Goal: Task Accomplishment & Management: Use online tool/utility

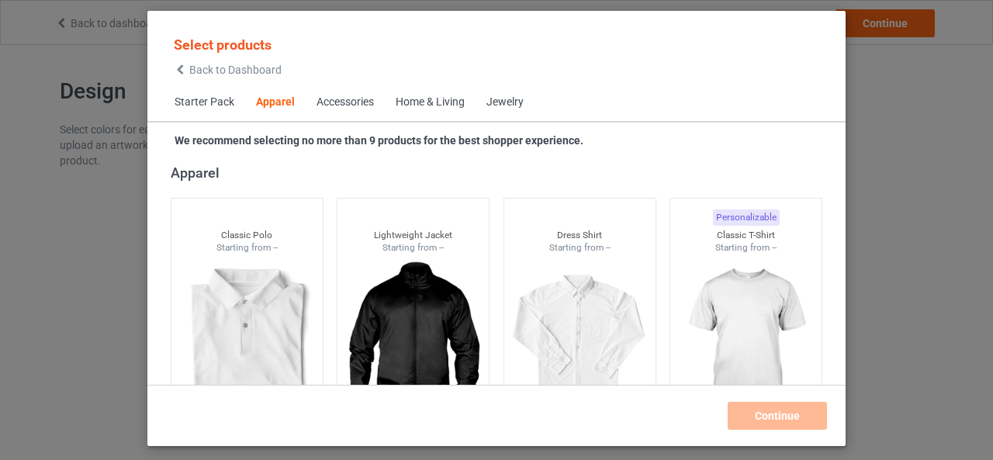
click at [413, 105] on div "Home & Living" at bounding box center [430, 103] width 69 height 16
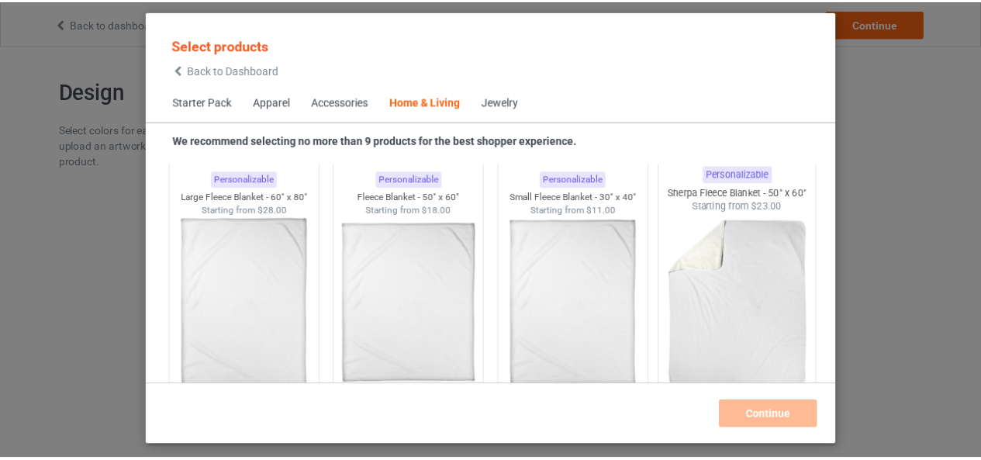
scroll to position [7770, 0]
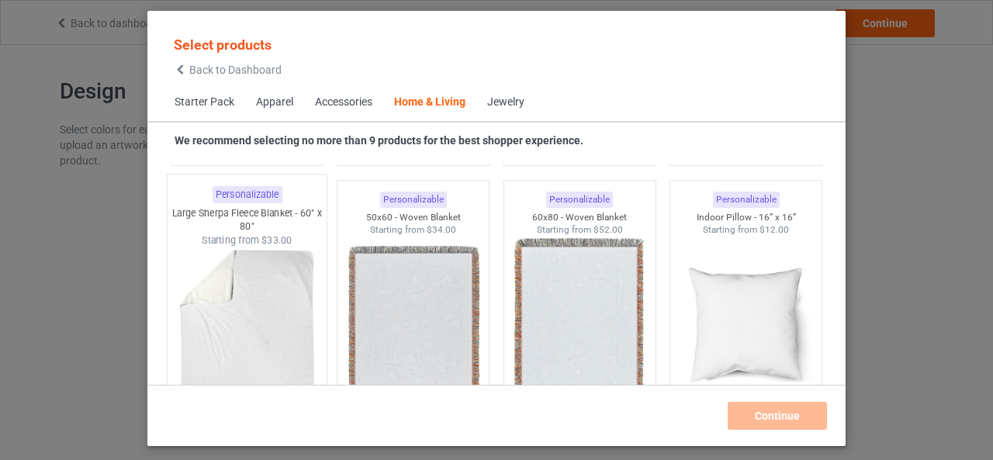
click at [273, 235] on span "$33.00" at bounding box center [276, 240] width 31 height 12
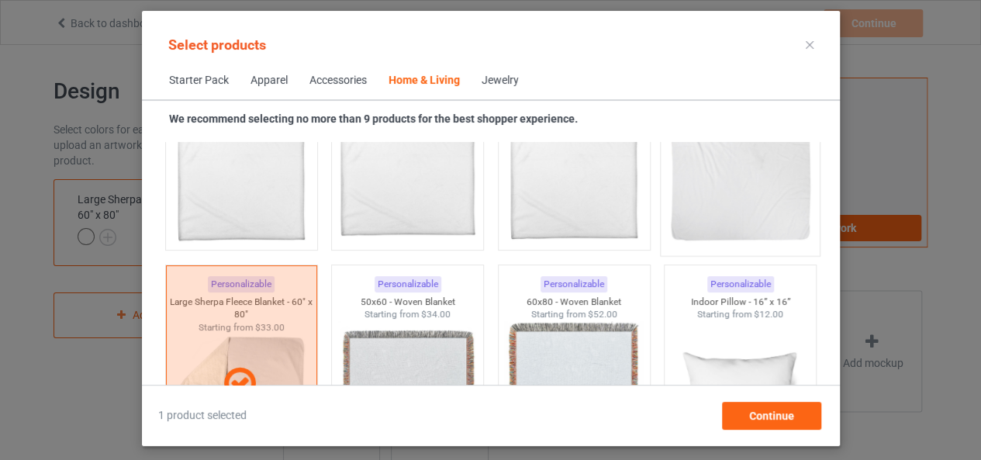
scroll to position [7615, 0]
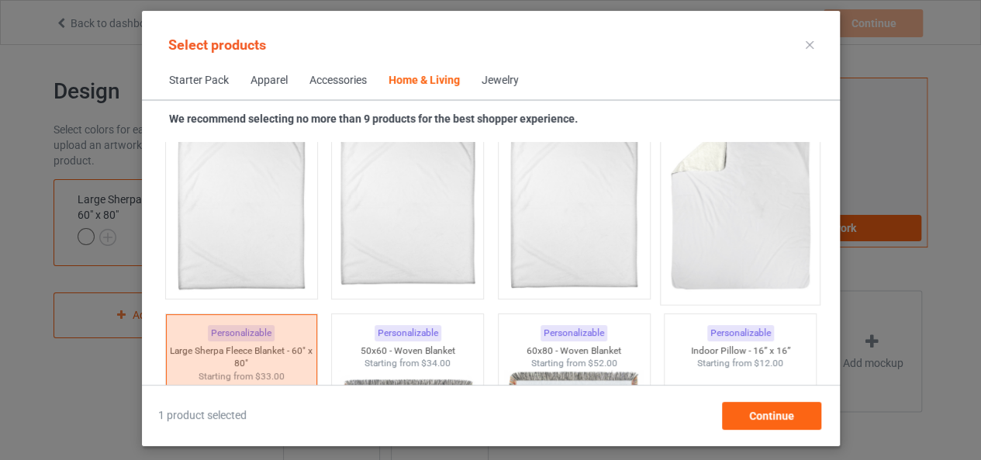
click at [708, 204] on img at bounding box center [740, 205] width 146 height 182
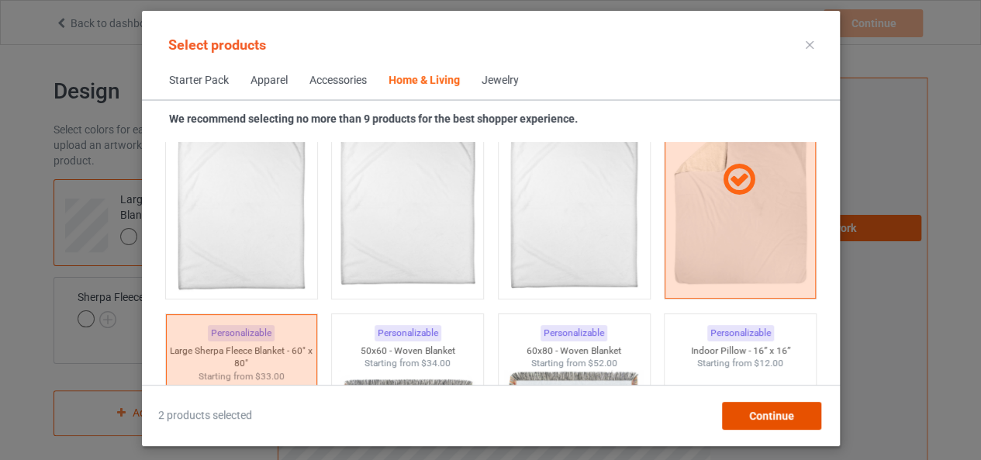
click at [763, 409] on span "Continue" at bounding box center [770, 415] width 45 height 12
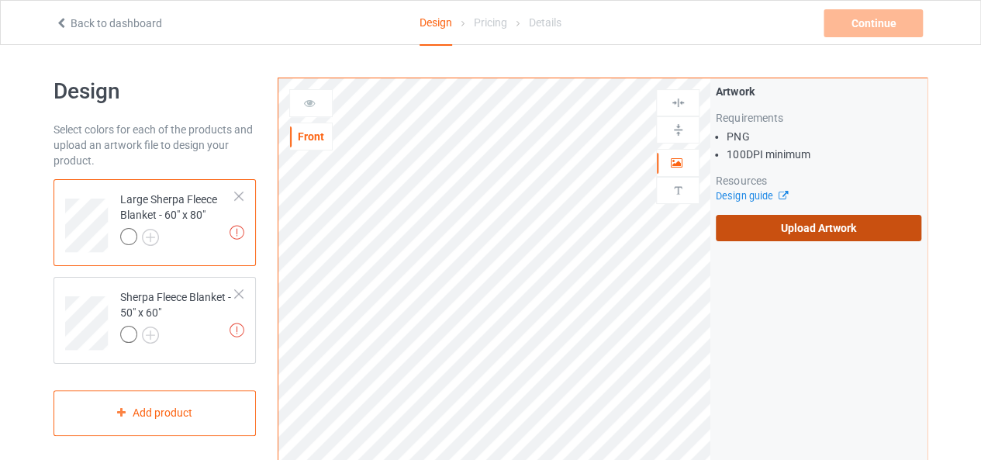
click at [779, 226] on label "Upload Artwork" at bounding box center [819, 228] width 206 height 26
click at [0, 0] on input "Upload Artwork" at bounding box center [0, 0] width 0 height 0
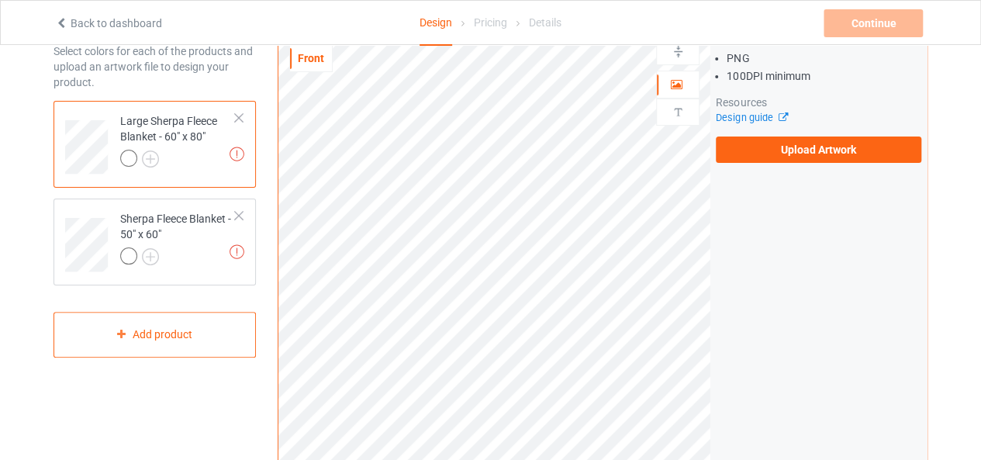
scroll to position [78, 0]
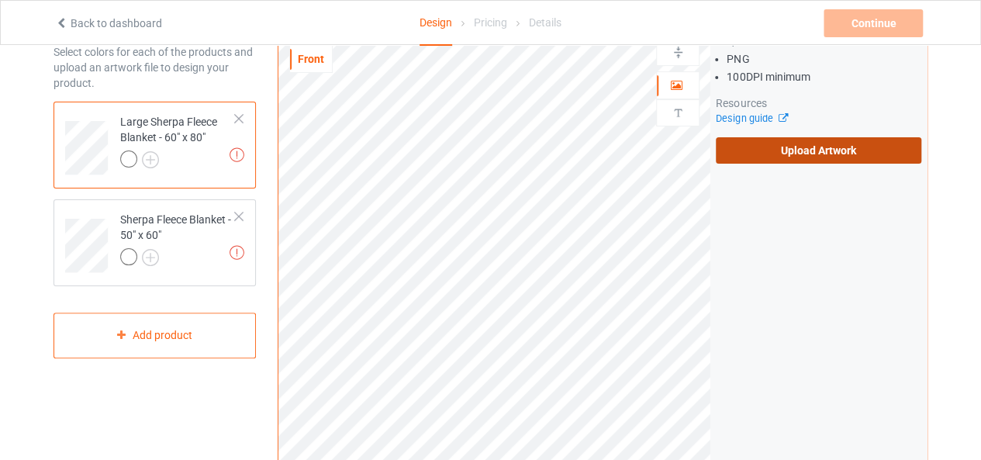
click at [873, 140] on label "Upload Artwork" at bounding box center [819, 150] width 206 height 26
click at [0, 0] on input "Upload Artwork" at bounding box center [0, 0] width 0 height 0
click at [832, 157] on label "Upload Artwork" at bounding box center [819, 150] width 206 height 26
click at [0, 0] on input "Upload Artwork" at bounding box center [0, 0] width 0 height 0
click at [841, 140] on label "Upload Artwork" at bounding box center [819, 150] width 206 height 26
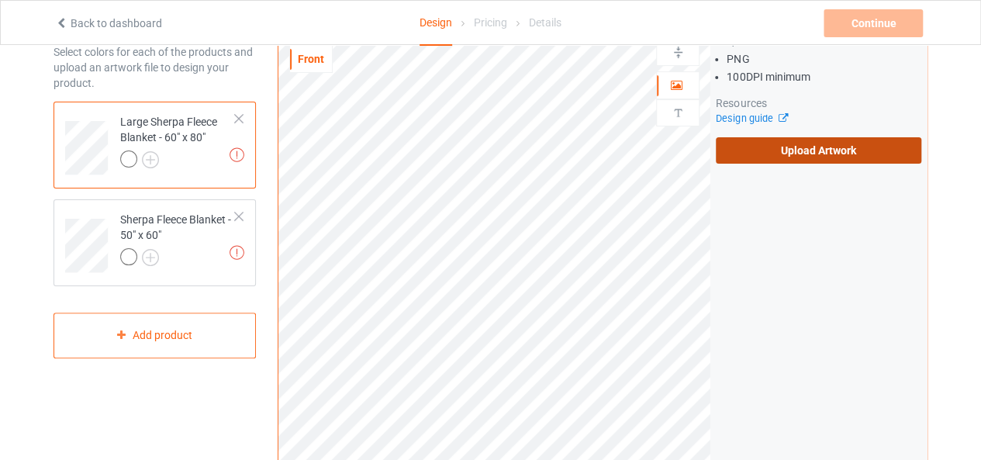
click at [0, 0] on input "Upload Artwork" at bounding box center [0, 0] width 0 height 0
click at [800, 154] on label "Upload Artwork" at bounding box center [819, 150] width 206 height 26
click at [0, 0] on input "Upload Artwork" at bounding box center [0, 0] width 0 height 0
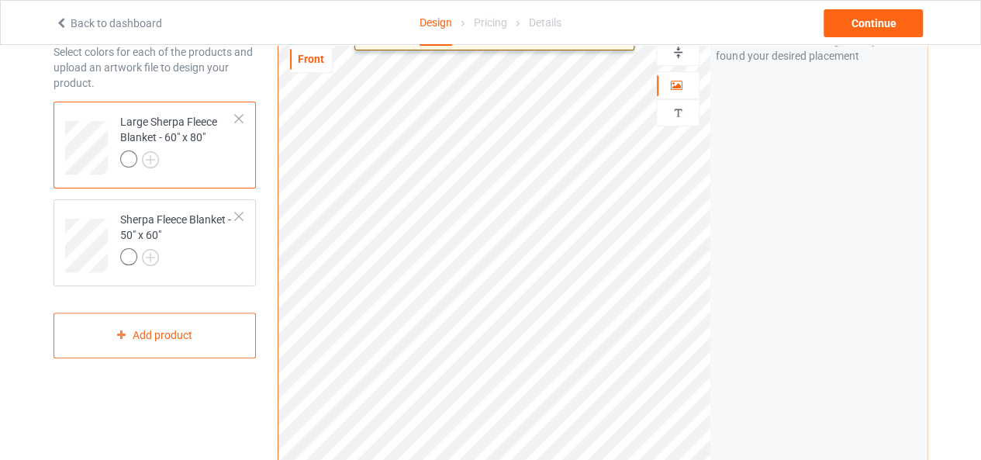
click at [636, 382] on html "Back to dashboard Design Pricing Details Continue Design Select colors for each…" at bounding box center [490, 152] width 981 height 460
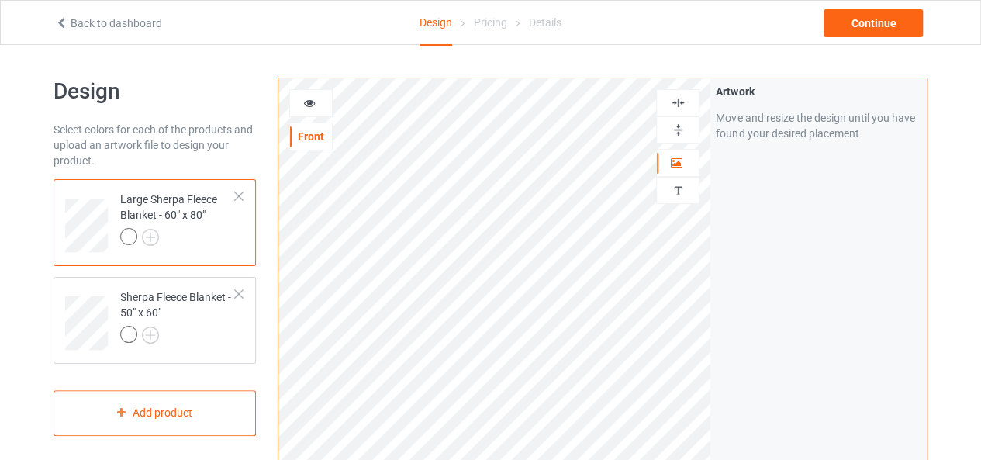
click at [684, 125] on img at bounding box center [678, 130] width 15 height 15
click at [684, 101] on img at bounding box center [678, 102] width 15 height 15
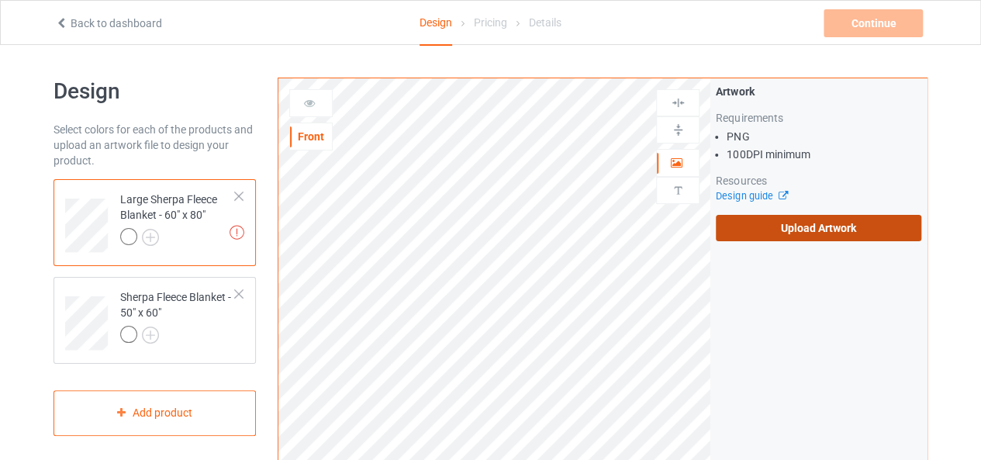
click at [738, 236] on label "Upload Artwork" at bounding box center [819, 228] width 206 height 26
click at [0, 0] on input "Upload Artwork" at bounding box center [0, 0] width 0 height 0
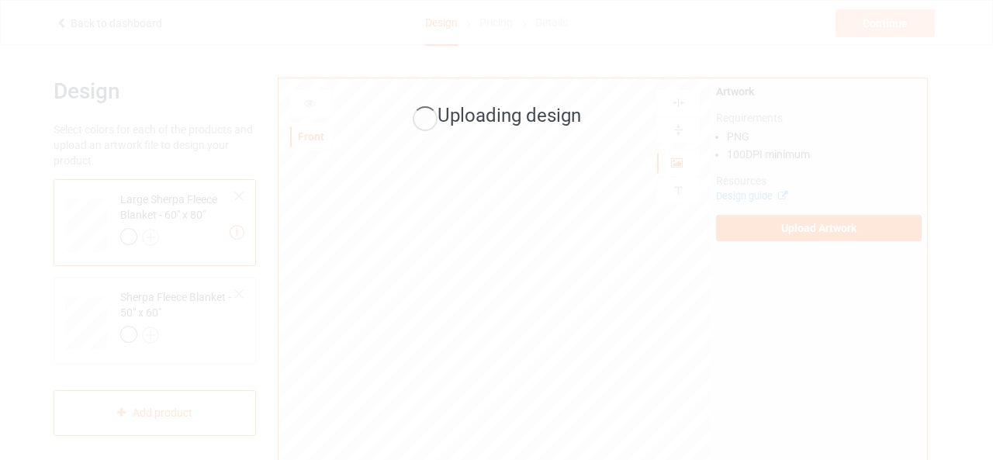
click at [476, 260] on div "Uploading design" at bounding box center [496, 230] width 993 height 460
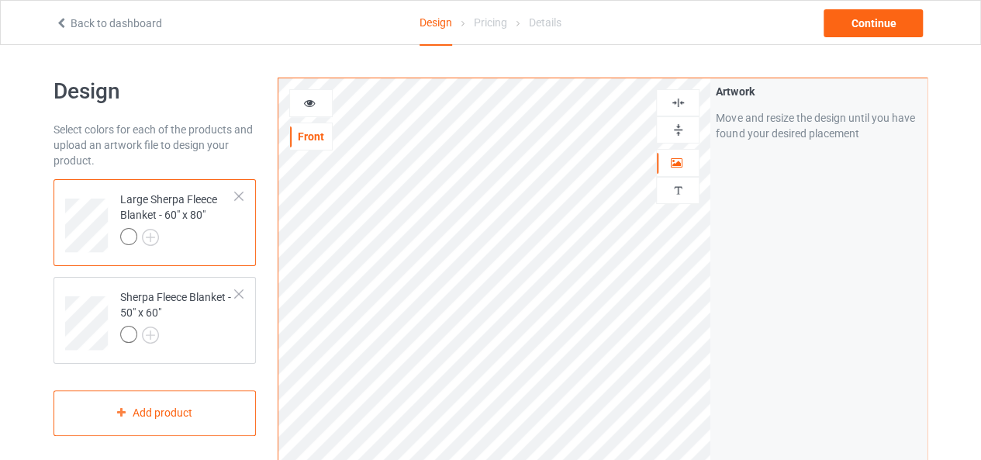
click at [682, 128] on img at bounding box center [678, 130] width 15 height 15
click at [675, 105] on img at bounding box center [678, 102] width 15 height 15
click at [675, 133] on img at bounding box center [678, 130] width 15 height 15
click at [680, 104] on img at bounding box center [678, 102] width 15 height 15
click at [309, 101] on icon at bounding box center [309, 100] width 13 height 11
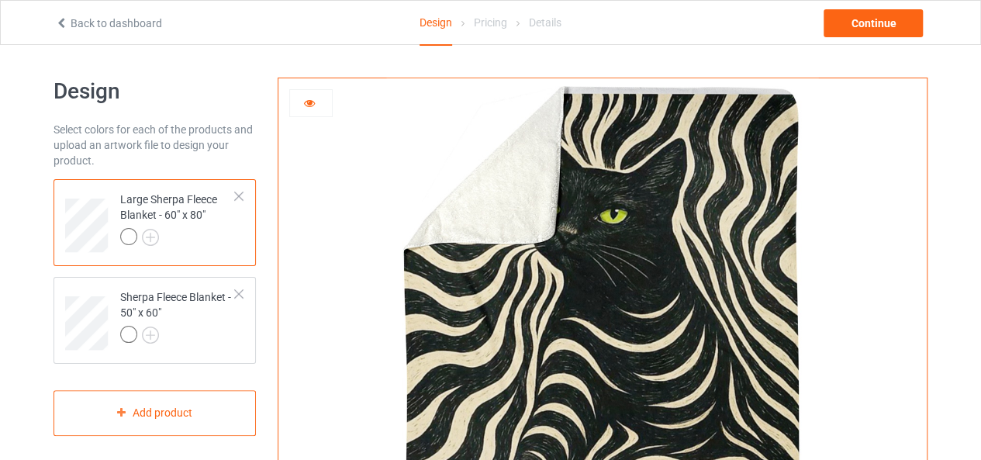
click at [312, 102] on icon at bounding box center [309, 100] width 13 height 11
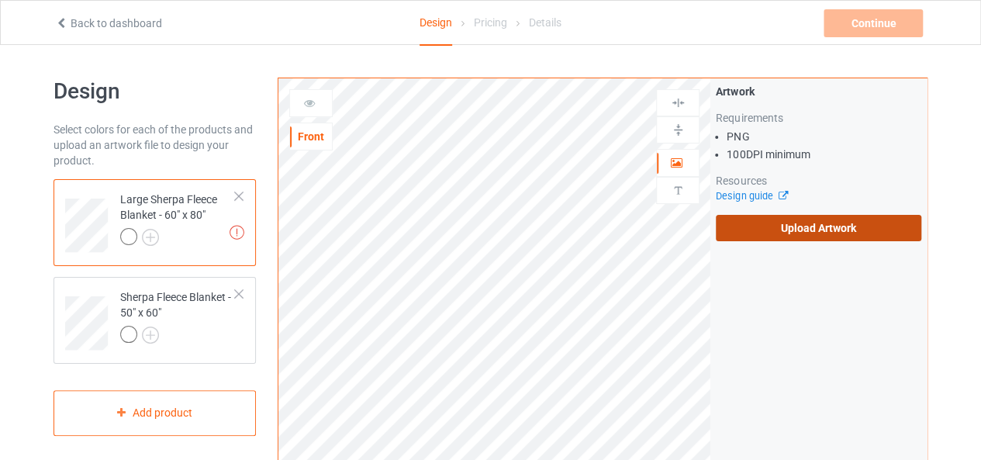
click at [756, 227] on label "Upload Artwork" at bounding box center [819, 228] width 206 height 26
click at [0, 0] on input "Upload Artwork" at bounding box center [0, 0] width 0 height 0
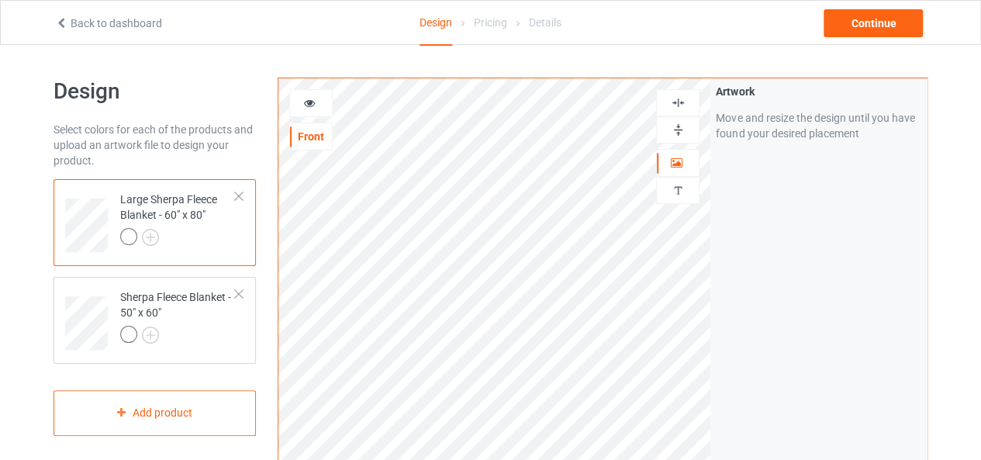
click at [676, 130] on img at bounding box center [678, 130] width 15 height 15
click at [675, 105] on img at bounding box center [678, 102] width 15 height 15
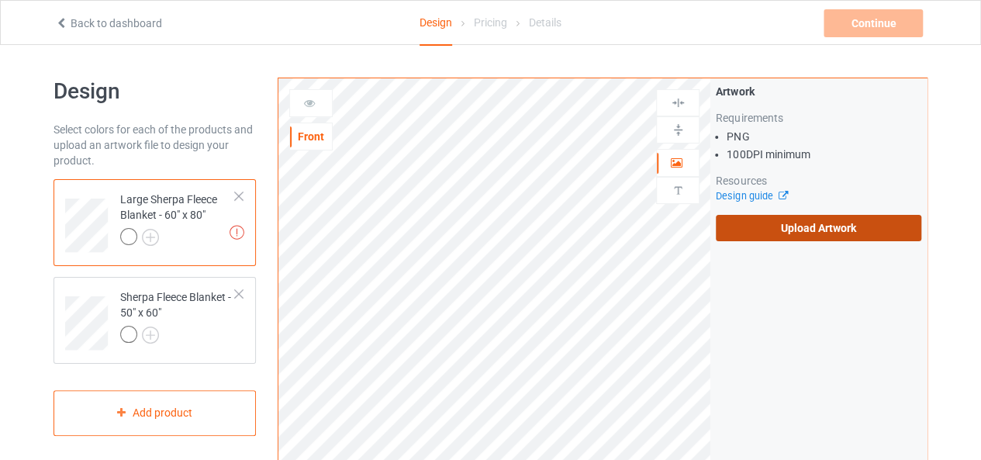
click at [762, 233] on label "Upload Artwork" at bounding box center [819, 228] width 206 height 26
click at [0, 0] on input "Upload Artwork" at bounding box center [0, 0] width 0 height 0
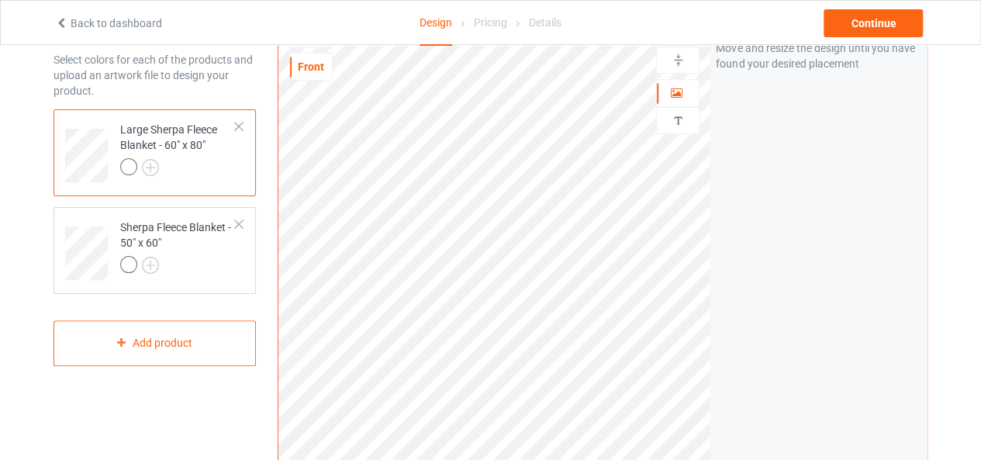
scroll to position [78, 0]
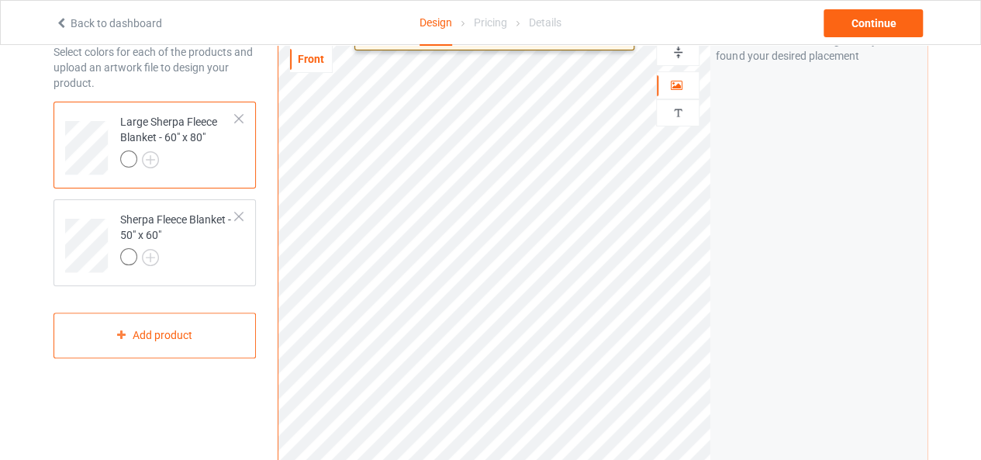
click at [668, 382] on html "Back to dashboard Design Pricing Details Continue Design Select colors for each…" at bounding box center [490, 152] width 981 height 460
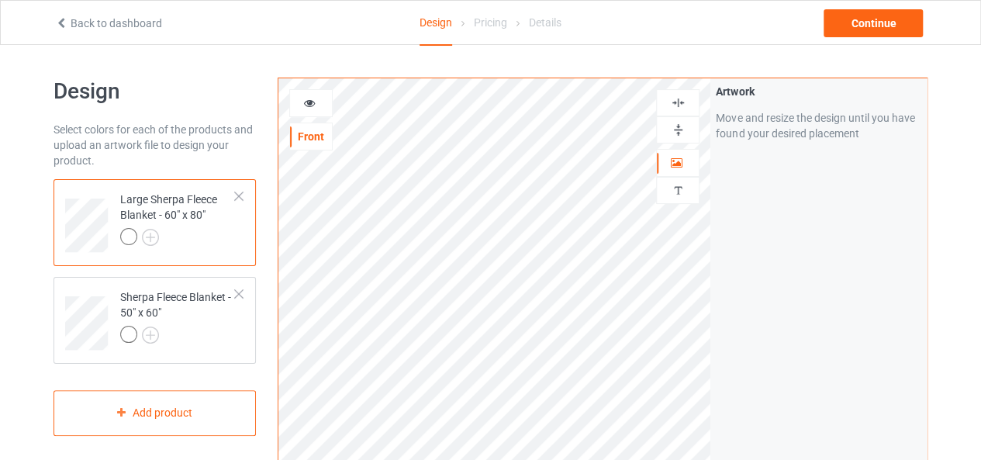
click at [676, 126] on img at bounding box center [678, 130] width 15 height 15
click at [679, 95] on img at bounding box center [678, 102] width 15 height 15
click at [676, 130] on img at bounding box center [678, 130] width 15 height 15
click at [674, 103] on img at bounding box center [678, 102] width 15 height 15
click at [307, 98] on icon at bounding box center [309, 100] width 13 height 11
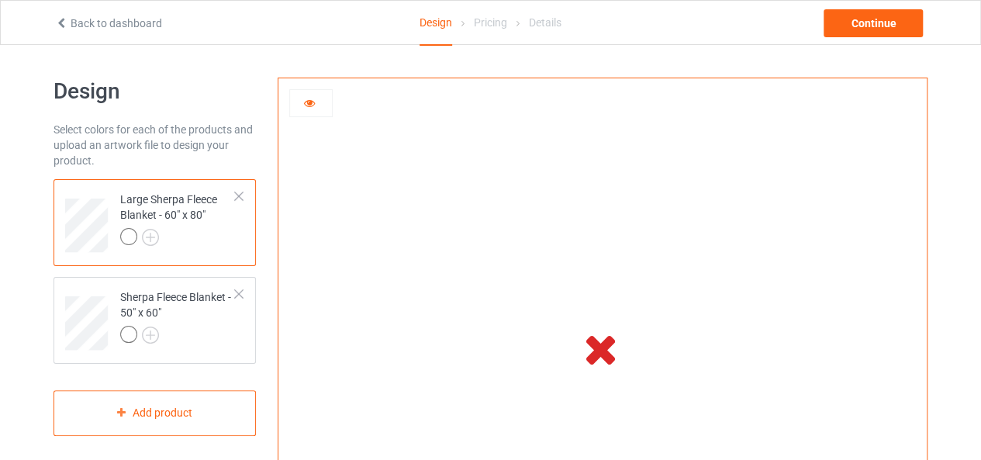
click at [310, 106] on icon at bounding box center [309, 100] width 13 height 11
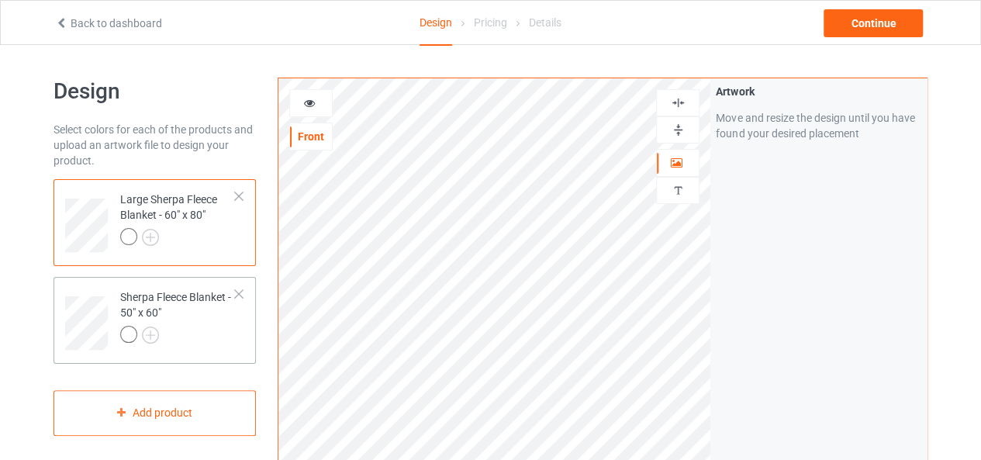
click at [157, 347] on td "Sherpa Fleece Blanket - 50" x 60"" at bounding box center [178, 317] width 133 height 69
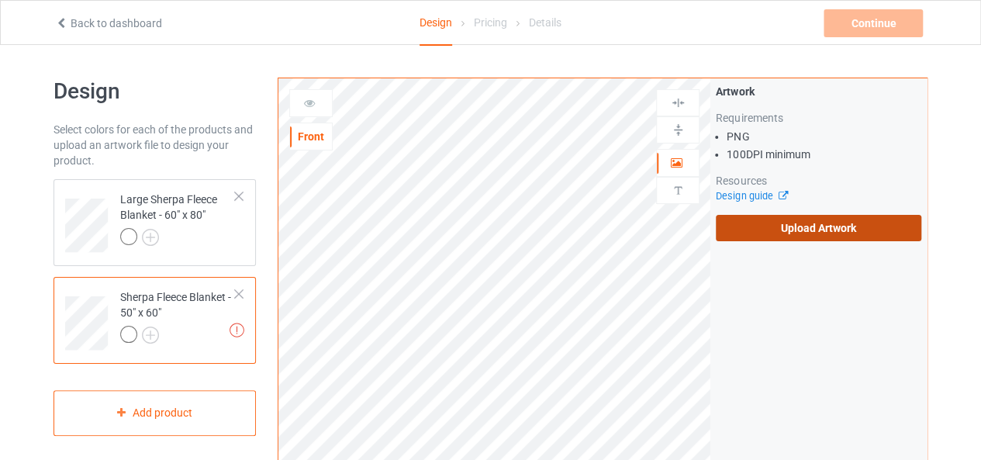
click at [748, 217] on label "Upload Artwork" at bounding box center [819, 228] width 206 height 26
click at [0, 0] on input "Upload Artwork" at bounding box center [0, 0] width 0 height 0
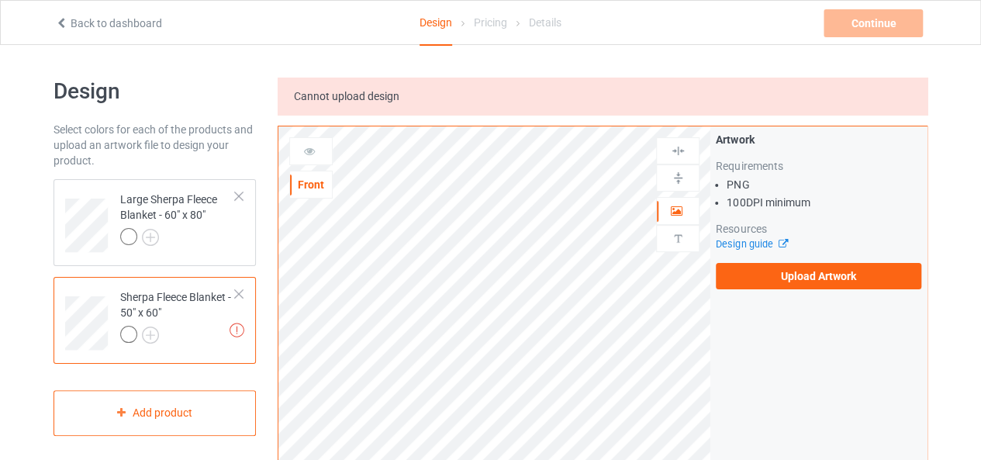
click at [337, 92] on span "Cannot upload design" at bounding box center [346, 96] width 105 height 12
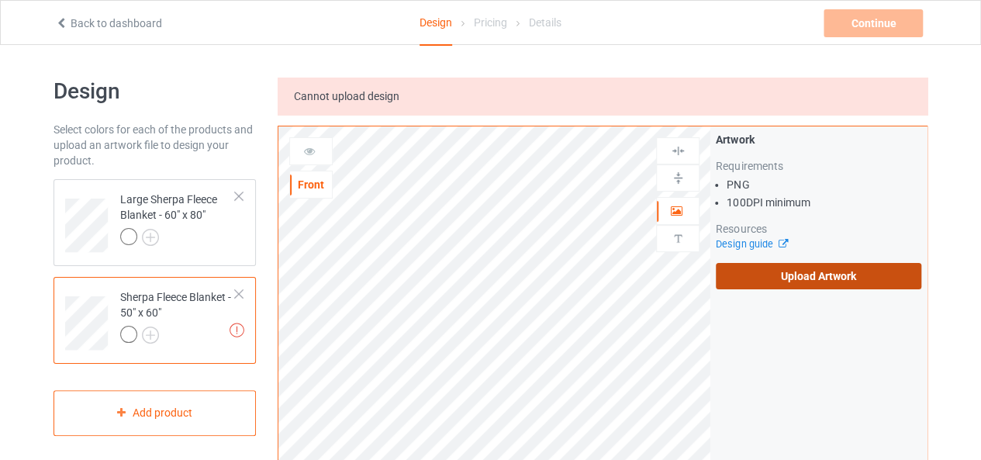
click at [855, 269] on label "Upload Artwork" at bounding box center [819, 276] width 206 height 26
click at [0, 0] on input "Upload Artwork" at bounding box center [0, 0] width 0 height 0
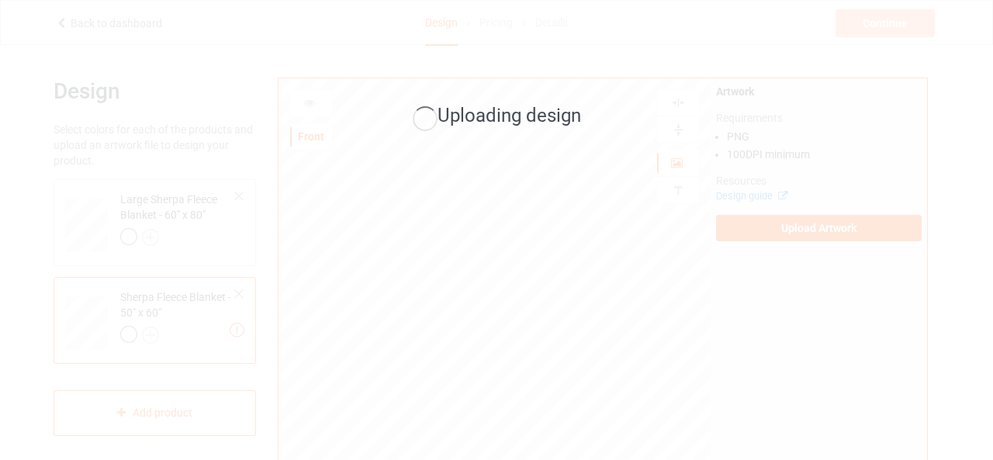
click at [560, 334] on div "Uploading design" at bounding box center [496, 230] width 993 height 460
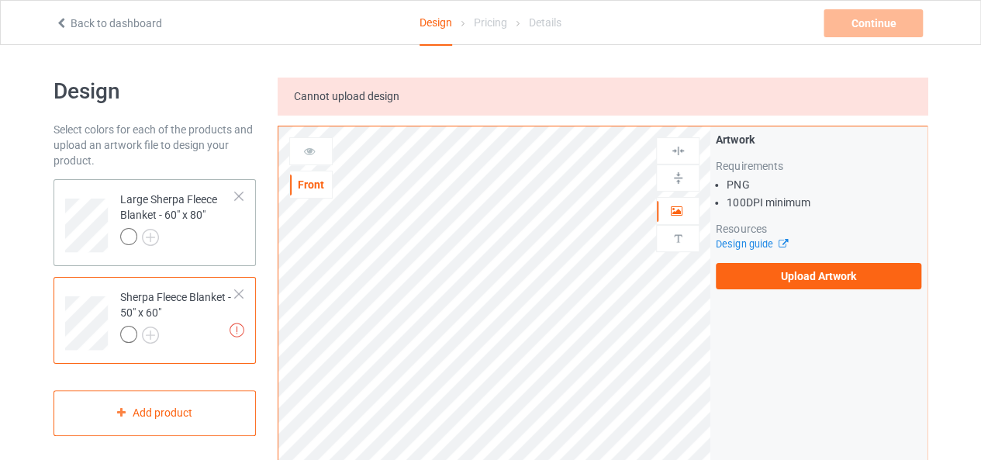
click at [205, 260] on div "Large Sherpa Fleece Blanket - 60" x 80"" at bounding box center [155, 222] width 202 height 87
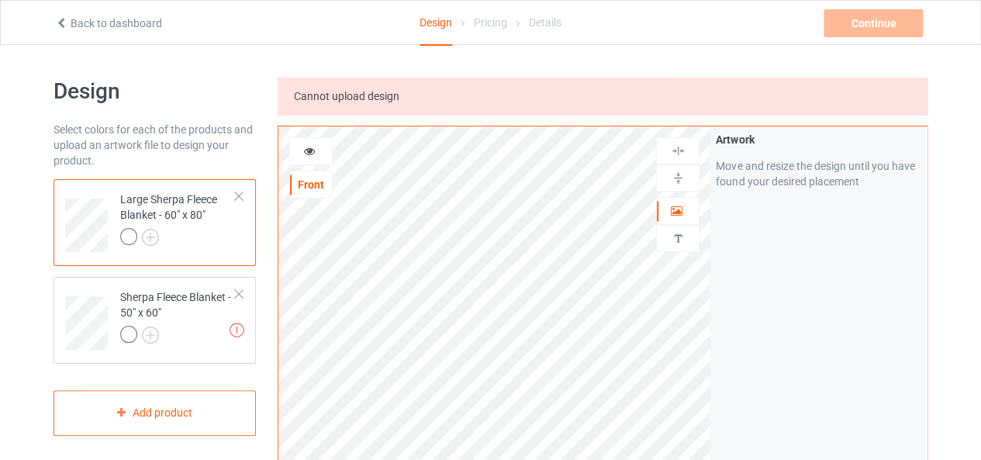
click at [307, 150] on icon at bounding box center [309, 148] width 13 height 11
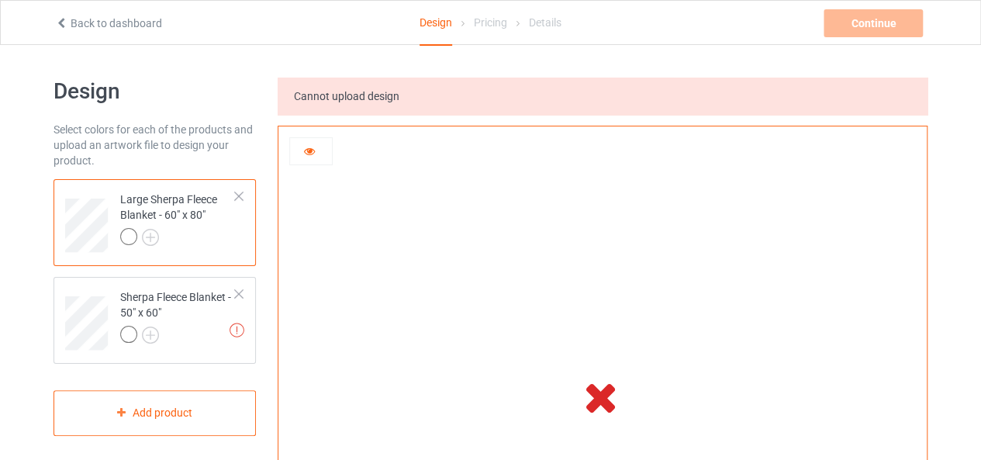
click at [307, 150] on icon at bounding box center [309, 148] width 13 height 11
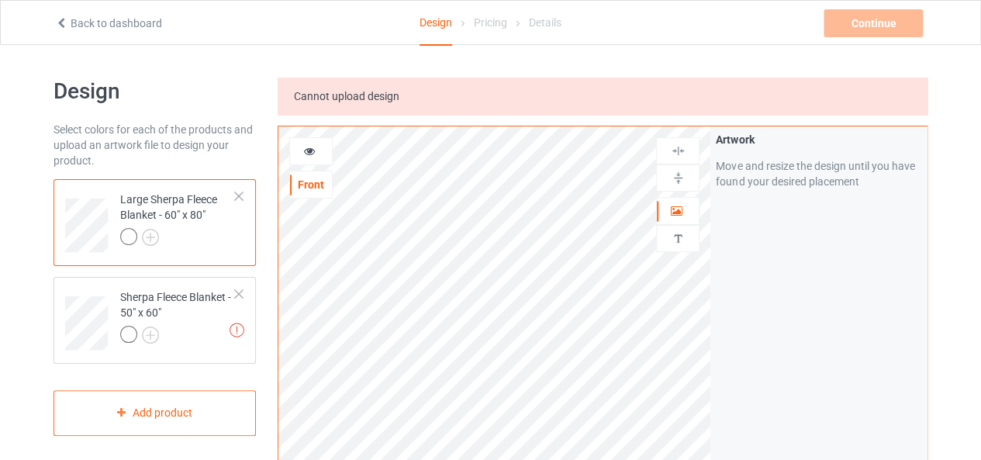
click at [307, 150] on icon at bounding box center [309, 148] width 13 height 11
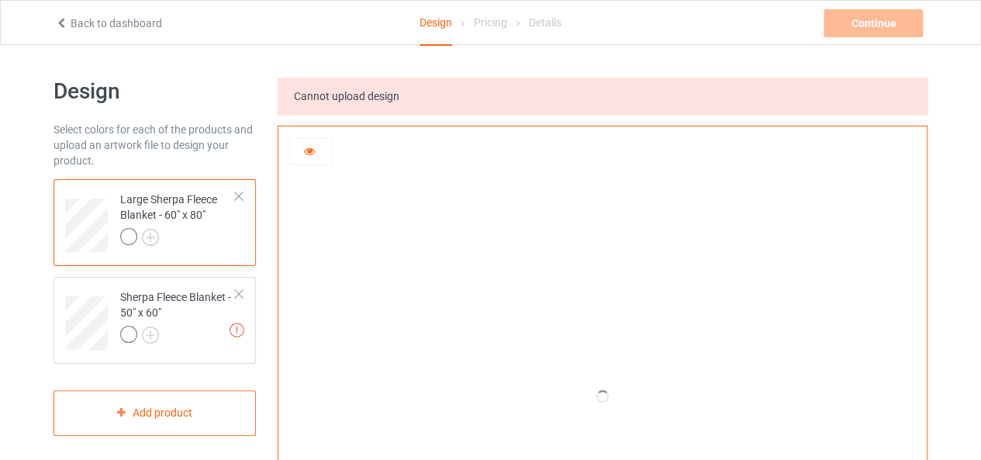
click at [307, 150] on icon at bounding box center [309, 148] width 13 height 11
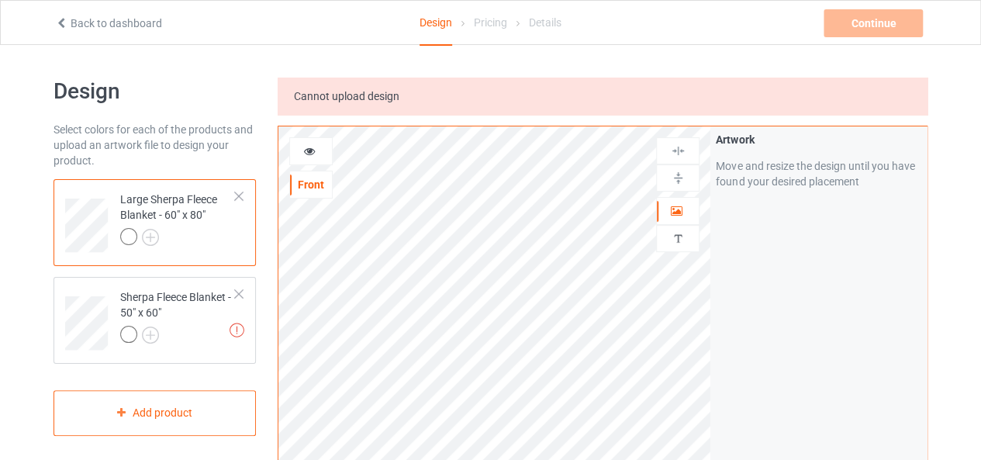
click at [307, 150] on icon at bounding box center [309, 148] width 13 height 11
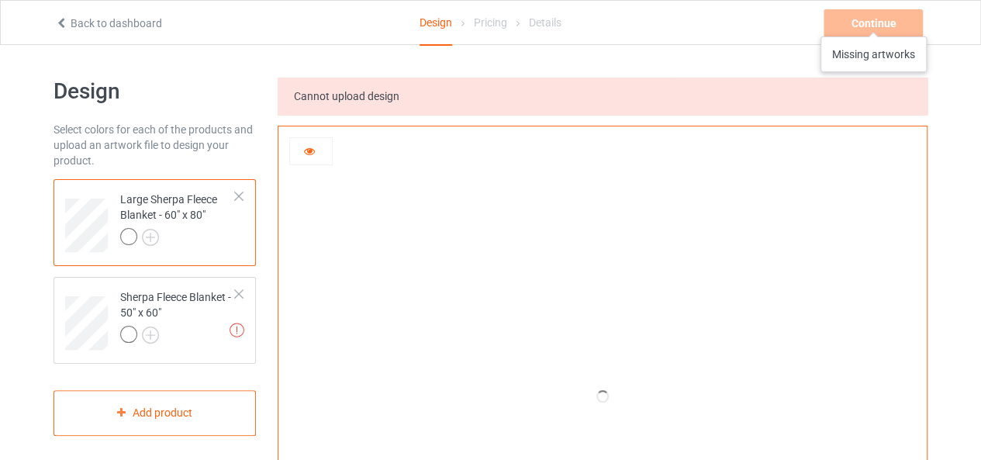
click at [873, 21] on div "Continue Missing artworks" at bounding box center [875, 23] width 102 height 28
click at [310, 157] on div at bounding box center [311, 151] width 42 height 16
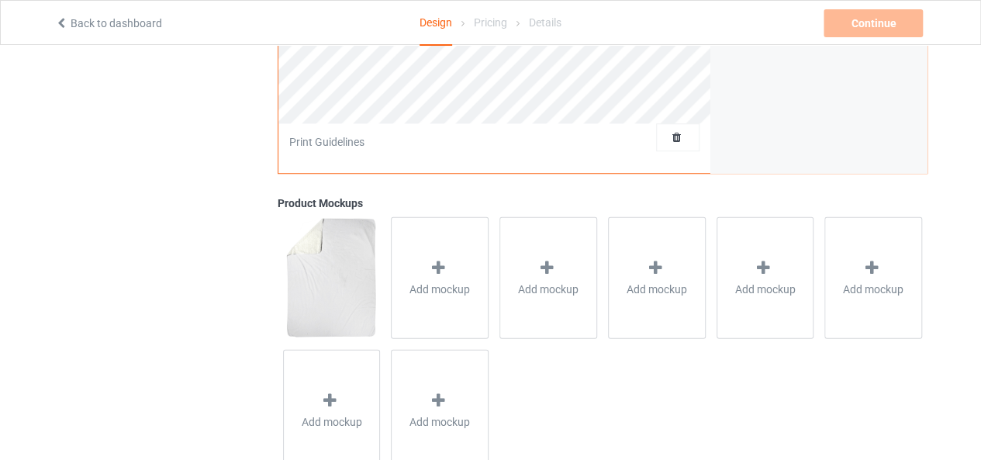
scroll to position [78, 0]
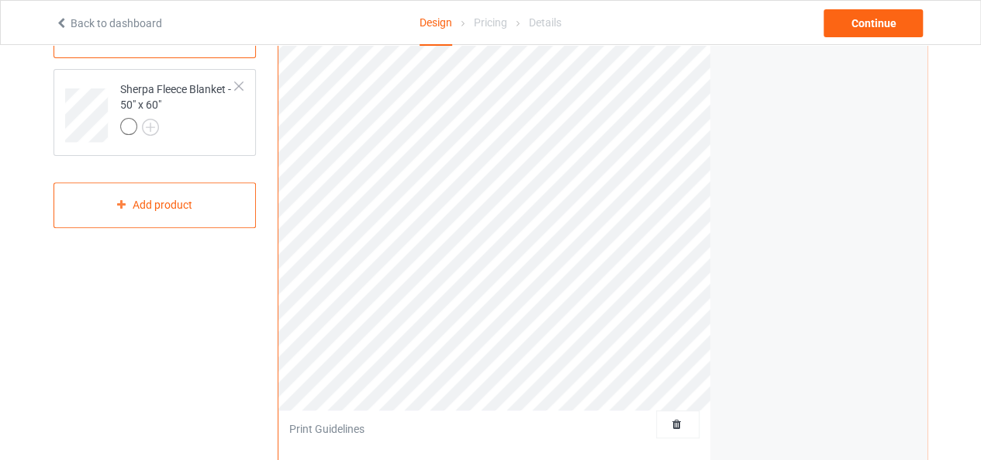
scroll to position [78, 0]
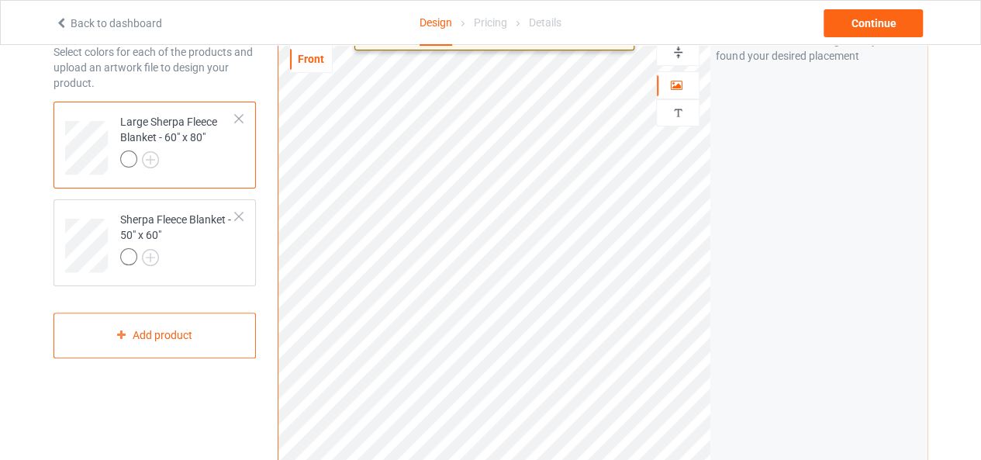
click at [745, 382] on html "Back to dashboard Design Pricing Details Continue Design Select colors for each…" at bounding box center [490, 152] width 981 height 460
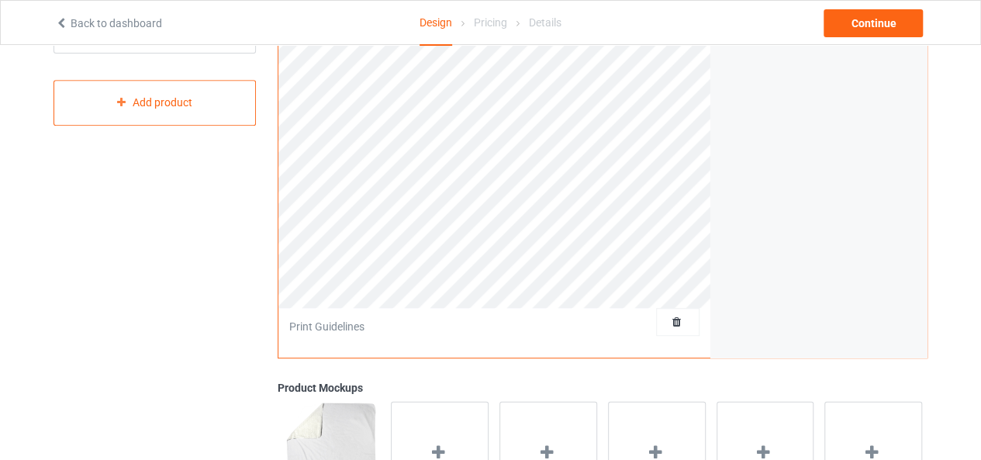
scroll to position [0, 0]
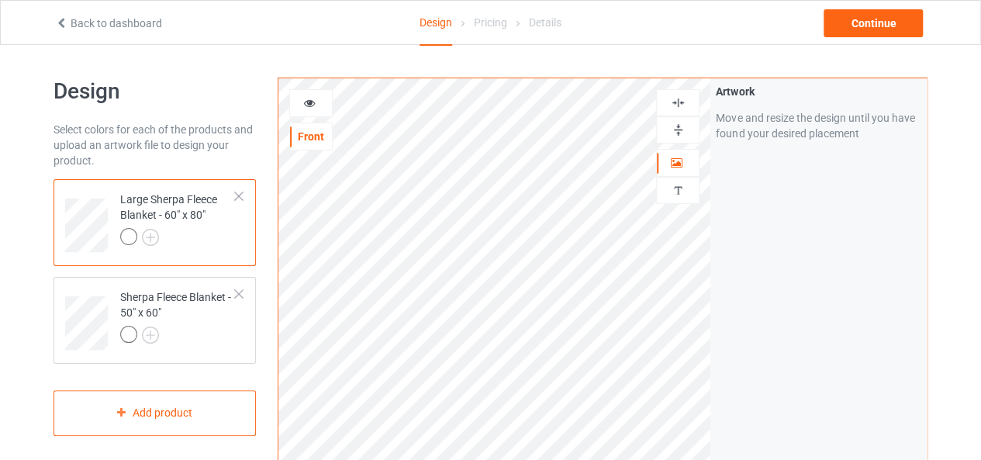
click at [673, 123] on img at bounding box center [678, 130] width 15 height 15
click at [675, 103] on img at bounding box center [678, 102] width 15 height 15
click at [678, 124] on img at bounding box center [678, 130] width 15 height 15
click at [677, 111] on div at bounding box center [677, 102] width 43 height 27
click at [677, 108] on img at bounding box center [678, 102] width 15 height 15
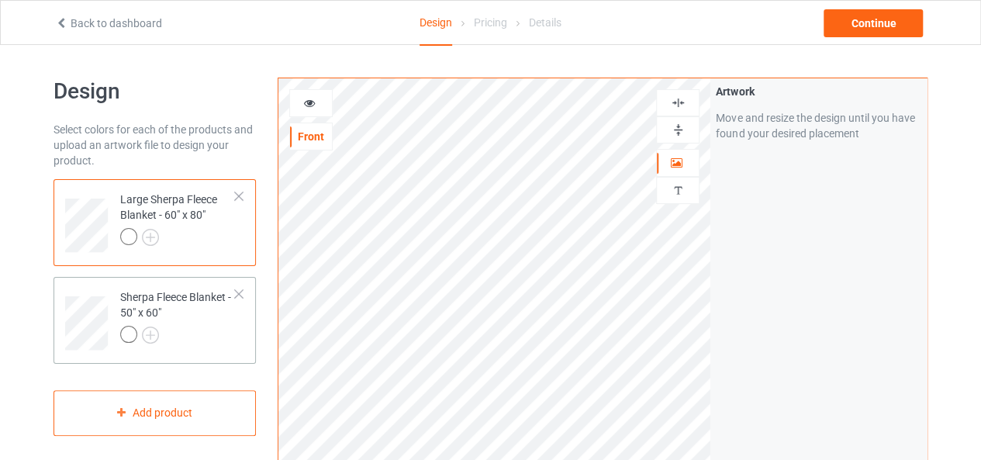
click at [230, 326] on div at bounding box center [178, 337] width 116 height 22
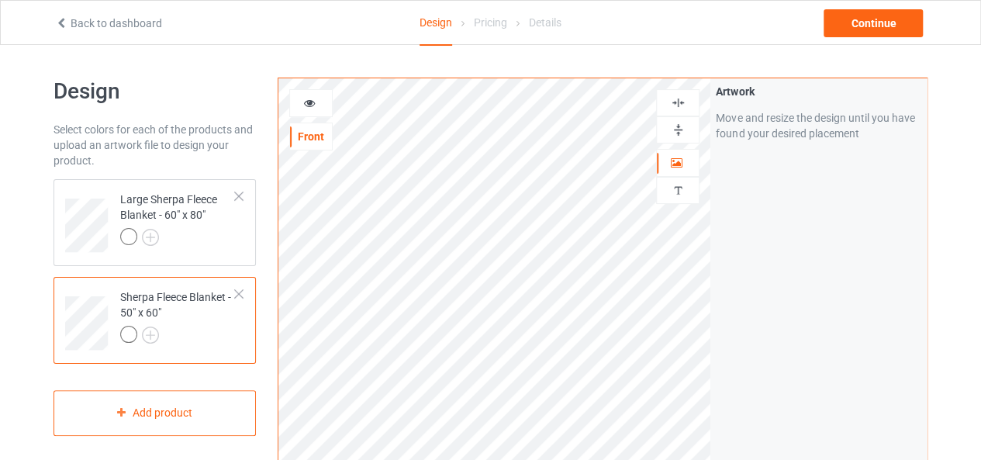
drag, startPoint x: 681, startPoint y: 125, endPoint x: 676, endPoint y: 109, distance: 16.9
click at [681, 125] on img at bounding box center [678, 130] width 15 height 15
click at [676, 108] on img at bounding box center [678, 102] width 15 height 15
click at [679, 126] on img at bounding box center [678, 130] width 15 height 15
click at [677, 105] on img at bounding box center [678, 102] width 15 height 15
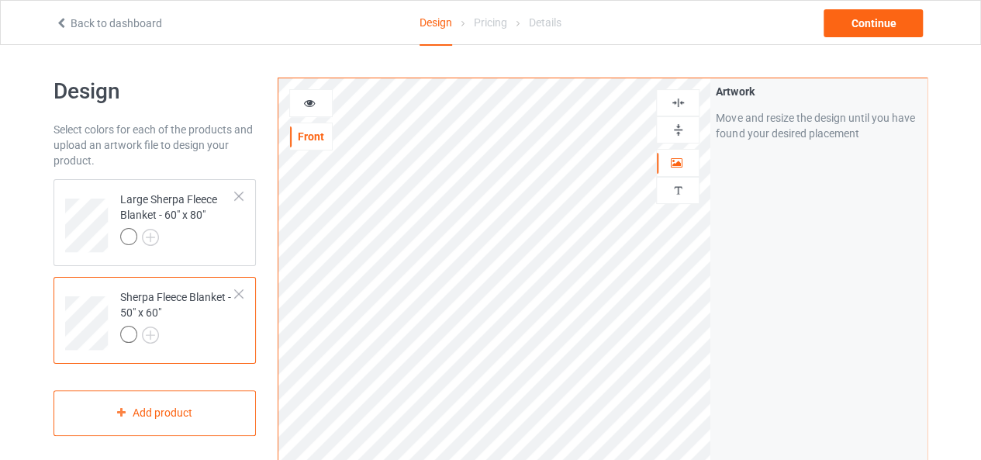
click at [310, 103] on icon at bounding box center [309, 100] width 13 height 11
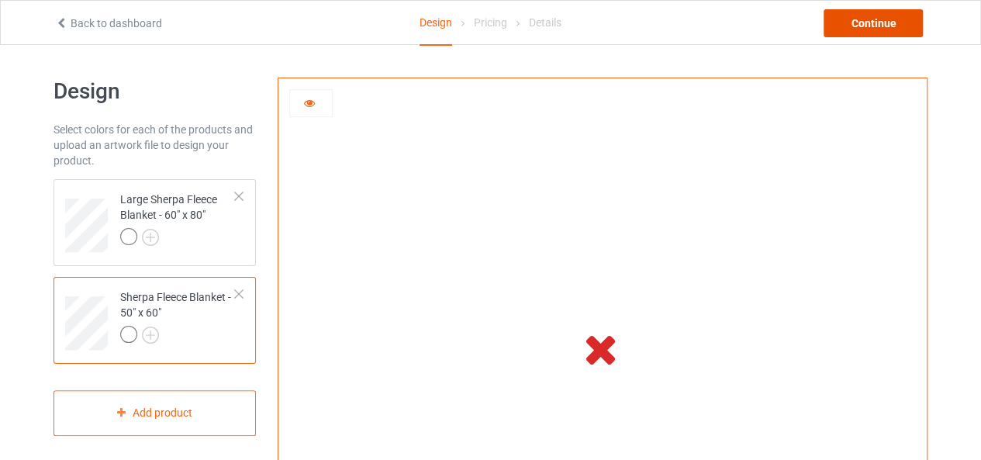
click at [907, 20] on div "Continue" at bounding box center [873, 23] width 99 height 28
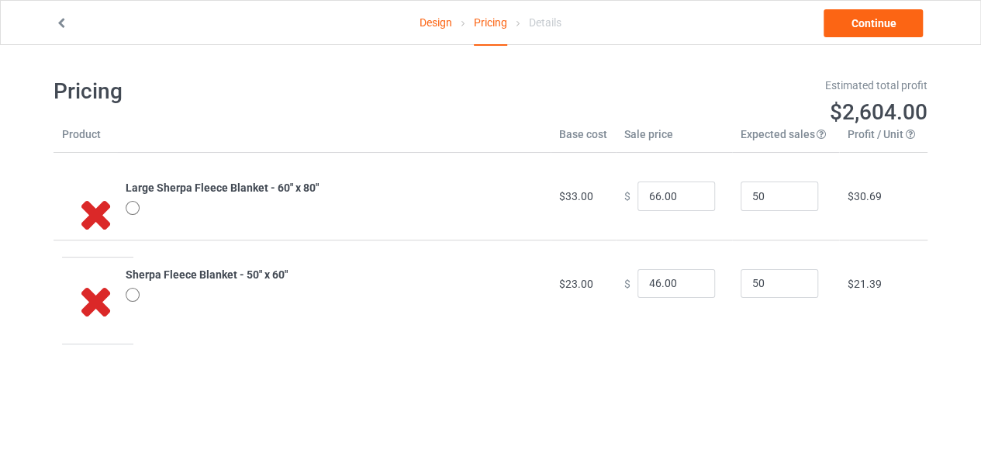
click at [438, 23] on link "Design" at bounding box center [436, 22] width 33 height 43
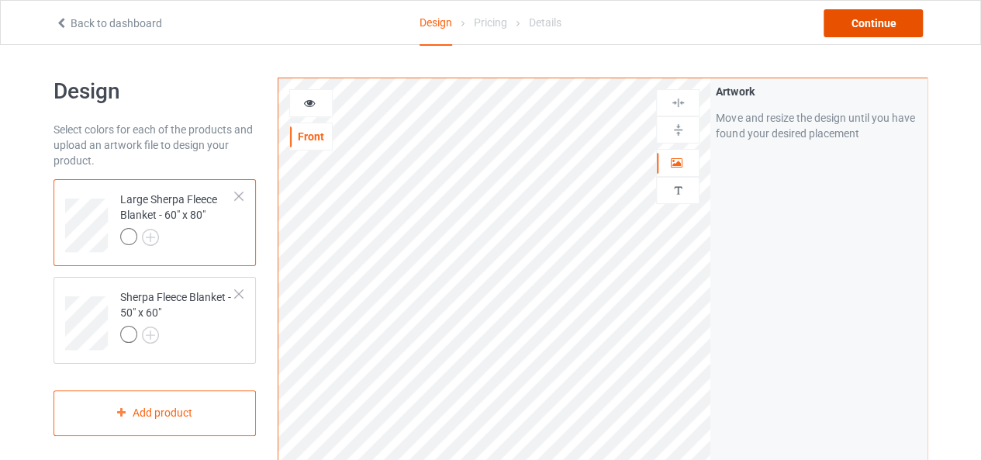
click at [878, 27] on div "Continue" at bounding box center [873, 23] width 99 height 28
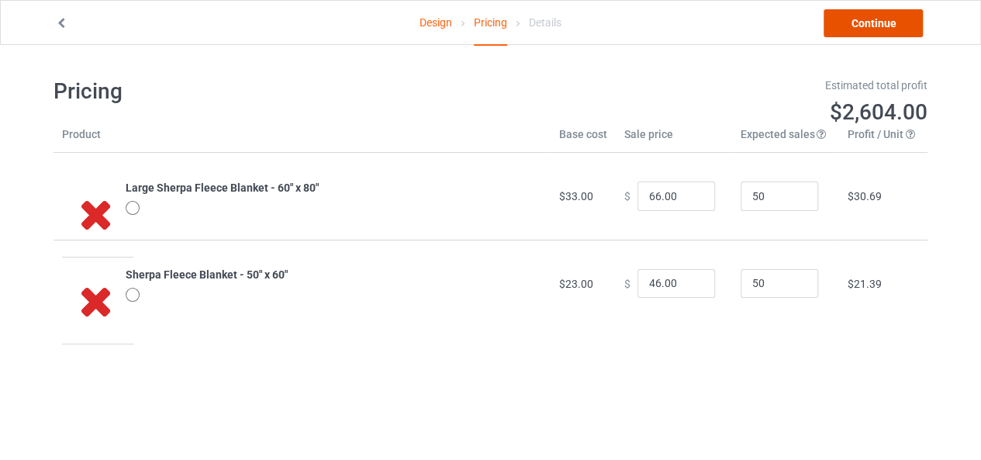
click at [852, 29] on link "Continue" at bounding box center [873, 23] width 99 height 28
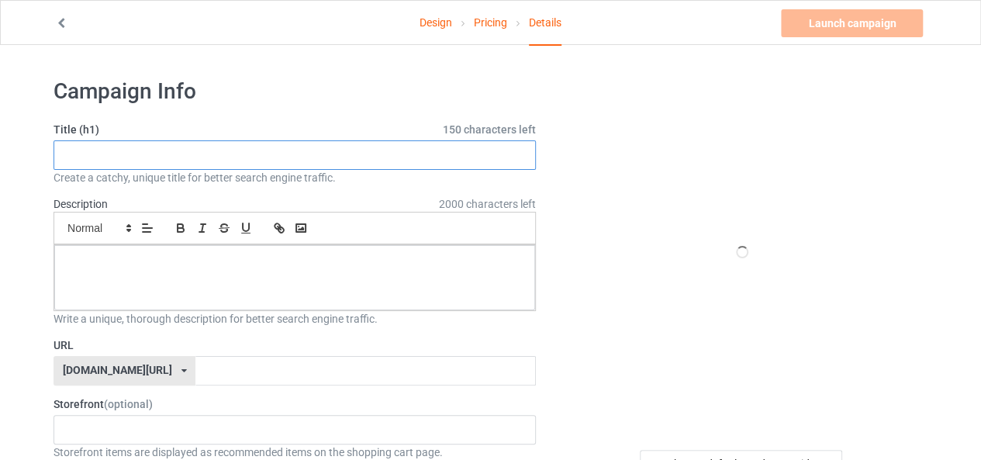
click at [392, 164] on input "text" at bounding box center [295, 154] width 482 height 29
click at [490, 26] on link "Pricing" at bounding box center [490, 22] width 33 height 43
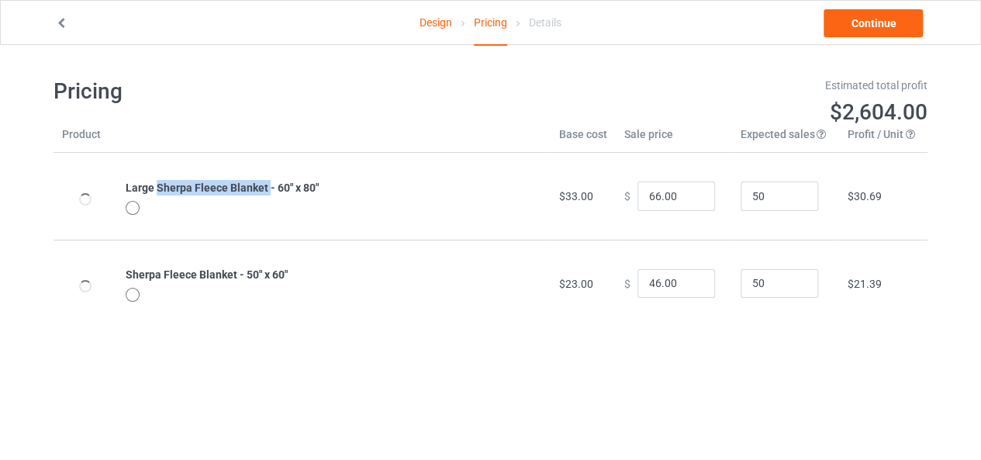
drag, startPoint x: 157, startPoint y: 185, endPoint x: 268, endPoint y: 178, distance: 110.3
click at [268, 178] on td "Large Sherpa Fleece Blanket - 60" x 80"" at bounding box center [334, 196] width 434 height 87
copy b "Sherpa Fleece Blanket"
click at [875, 20] on link "Continue" at bounding box center [873, 23] width 99 height 28
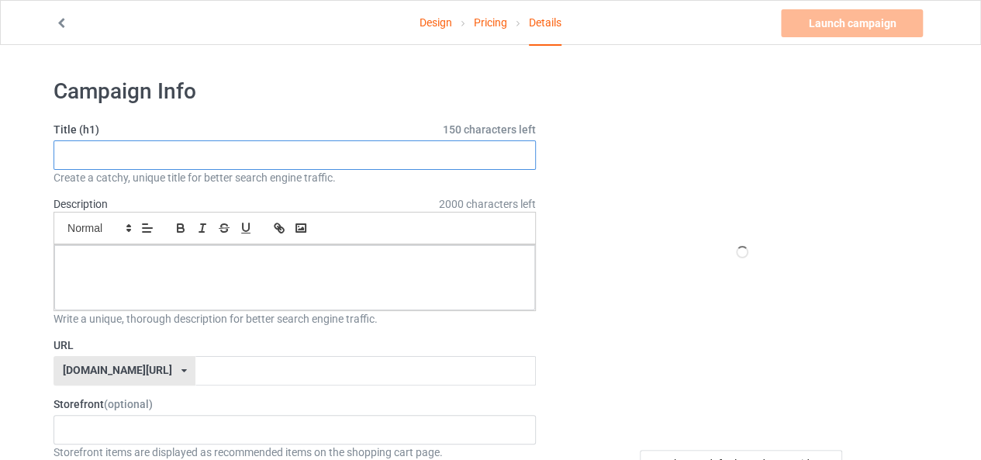
click at [403, 156] on input "text" at bounding box center [295, 154] width 482 height 29
type input "W"
paste input "Sherpa Fleece Blanket"
type input "Beautiful Sherpa Fleece Blanket For Cat Lovers Gift."
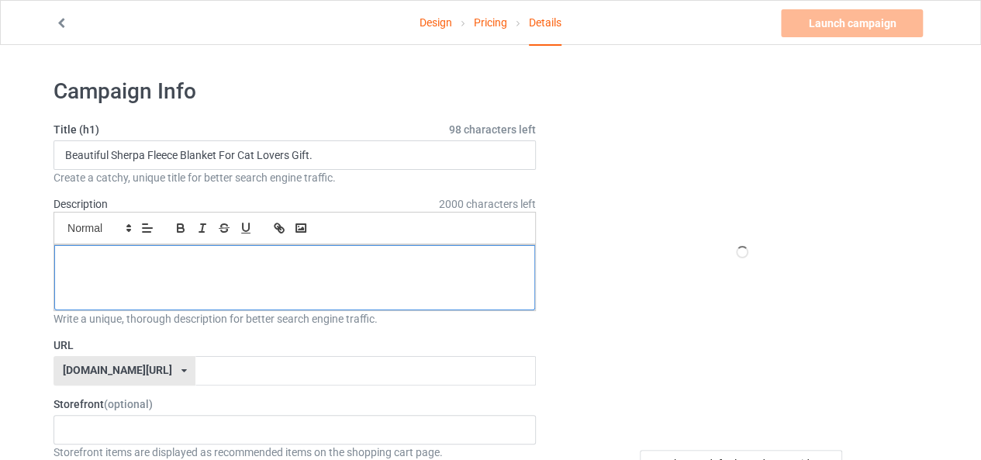
click at [140, 261] on p at bounding box center [295, 262] width 456 height 15
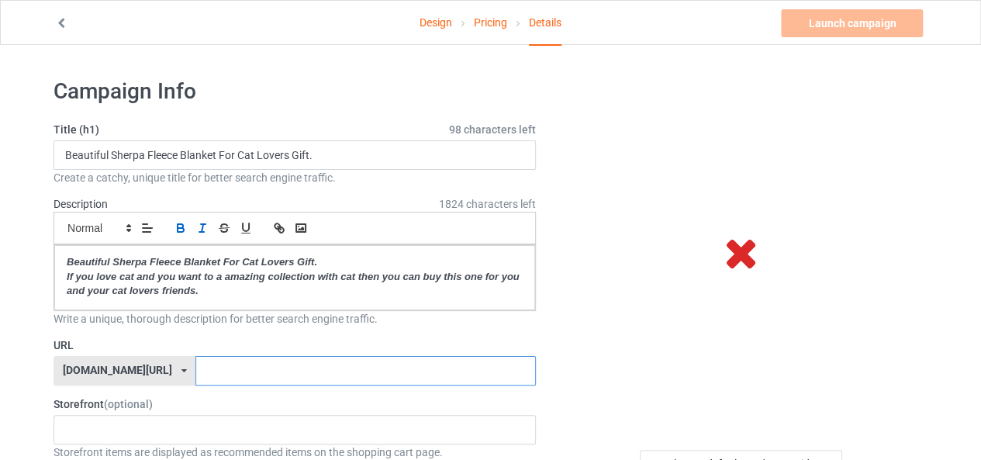
click at [306, 373] on input "text" at bounding box center [365, 370] width 340 height 29
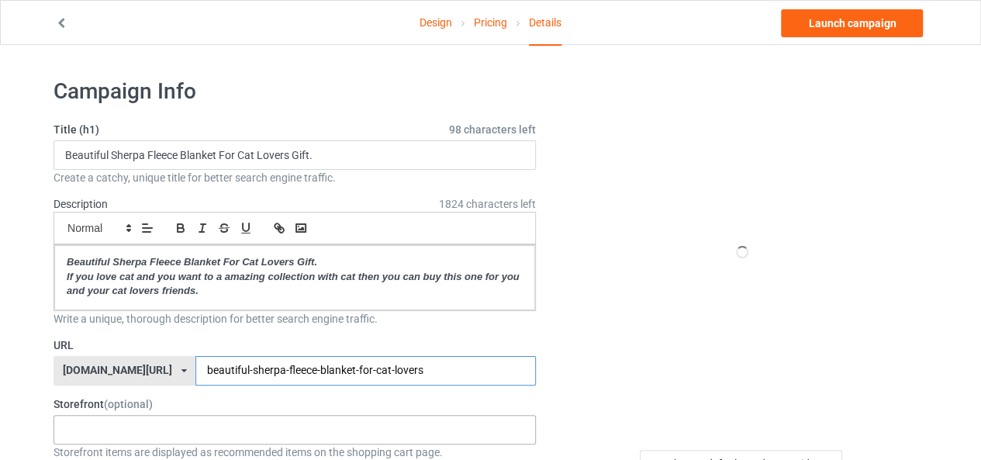
type input "beautiful-sherpa-fleece-blanket-for-cat-lovers"
click at [292, 435] on div "Cat Lovers 68dbaaa667bd0c002f9d86fe" at bounding box center [295, 429] width 482 height 29
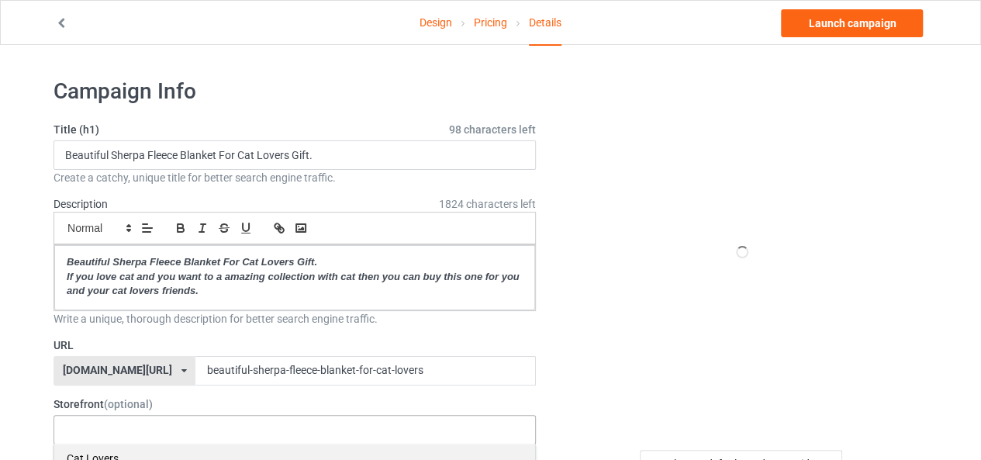
click at [231, 448] on div "Cat Lovers" at bounding box center [294, 458] width 481 height 29
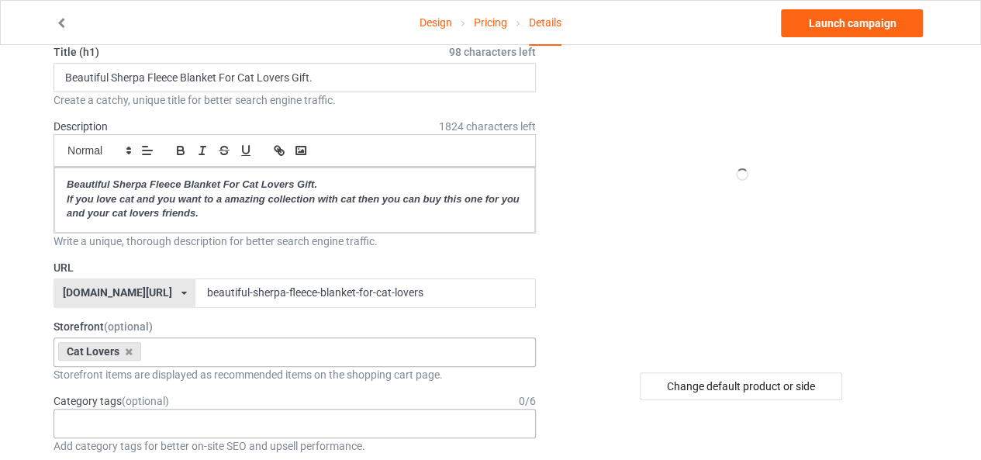
click at [108, 419] on div "Age > 1-19 > 1 Age > 1-12 Months > 1 Month Age > 1-12 Months Age > 1-19 Age > 1…" at bounding box center [295, 423] width 482 height 29
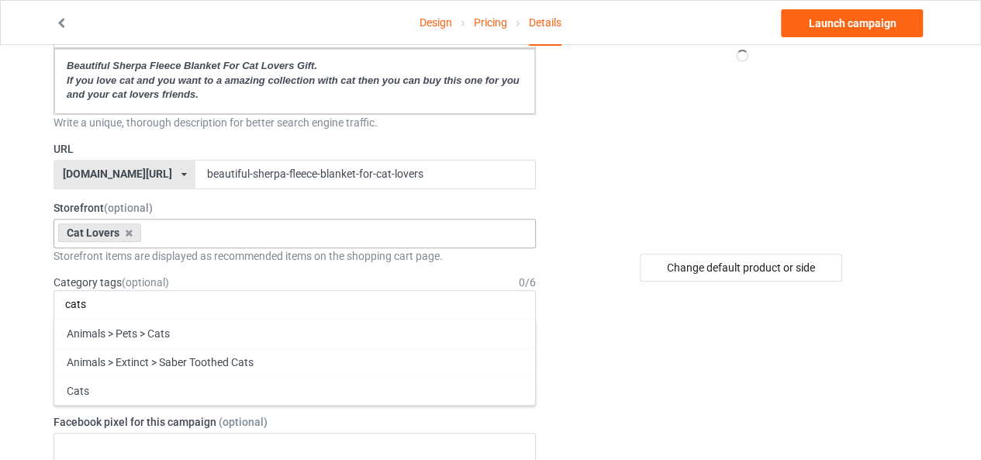
scroll to position [310, 0]
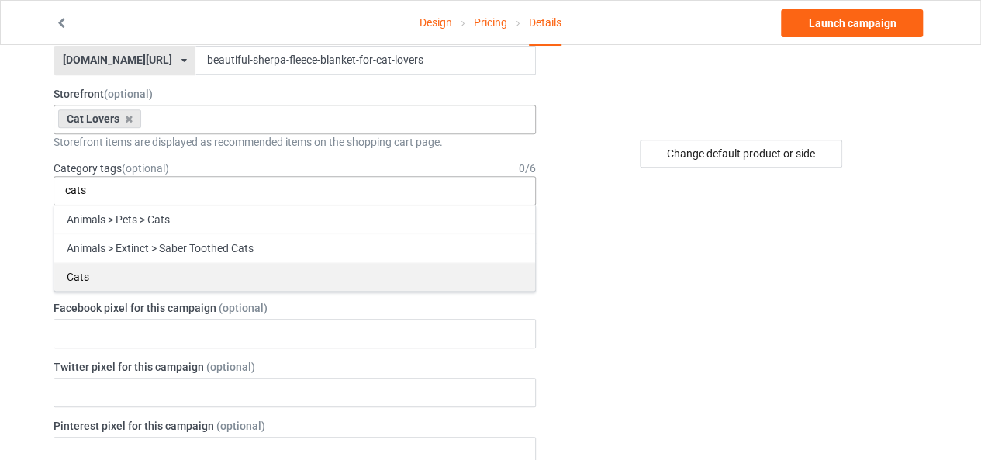
type input "cats"
click at [121, 264] on div "Cats" at bounding box center [294, 276] width 481 height 29
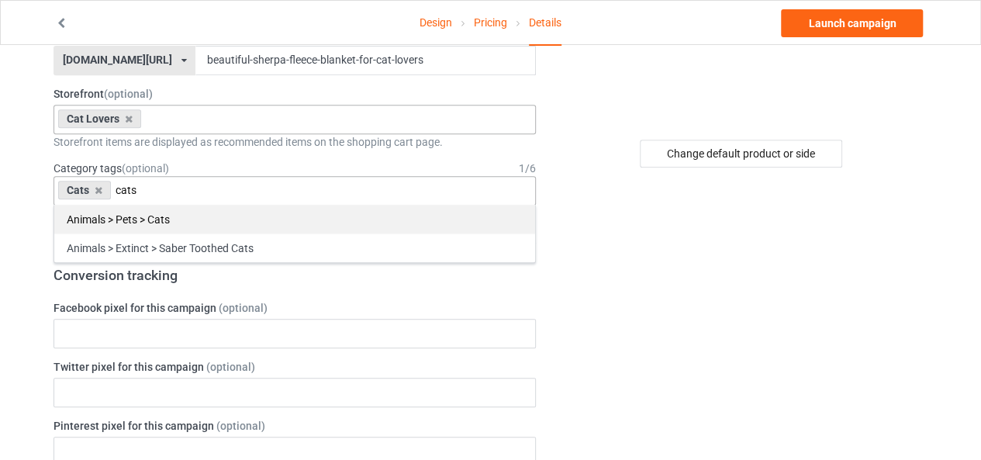
type input "cats"
click at [137, 212] on div "Animals > Pets > Cats" at bounding box center [294, 219] width 481 height 29
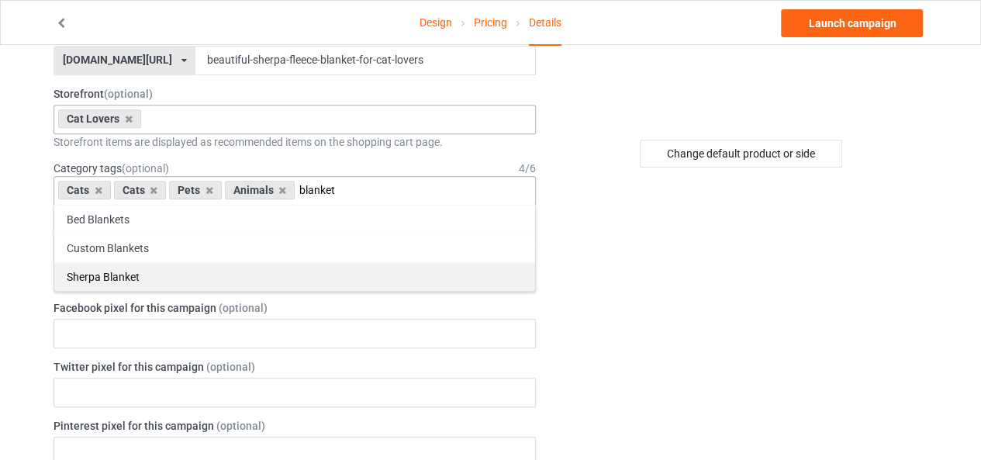
type input "blanket"
click at [163, 278] on div "Sherpa Blanket" at bounding box center [294, 276] width 481 height 29
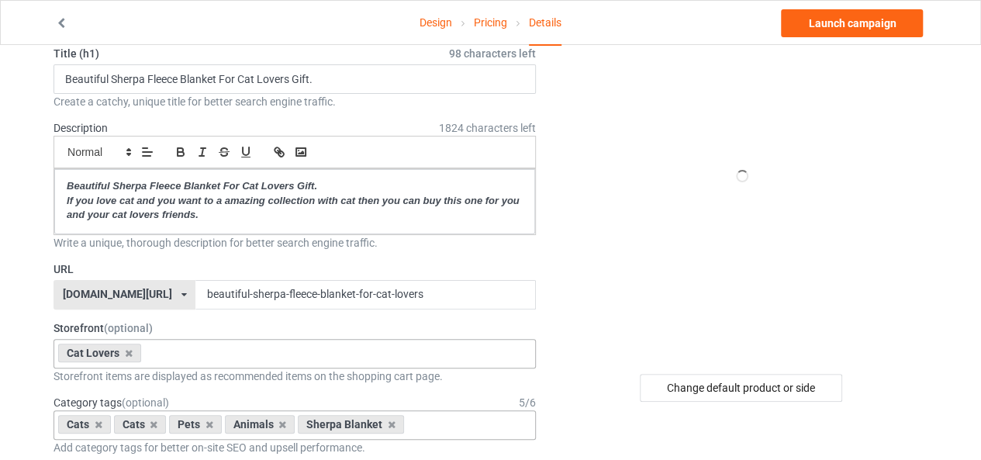
scroll to position [0, 0]
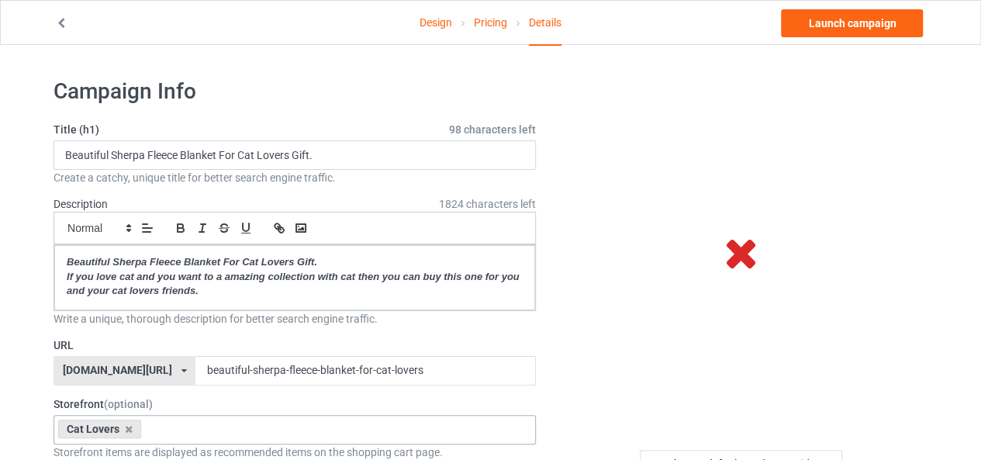
click at [750, 250] on icon at bounding box center [741, 251] width 51 height 43
click at [496, 32] on link "Pricing" at bounding box center [490, 22] width 33 height 43
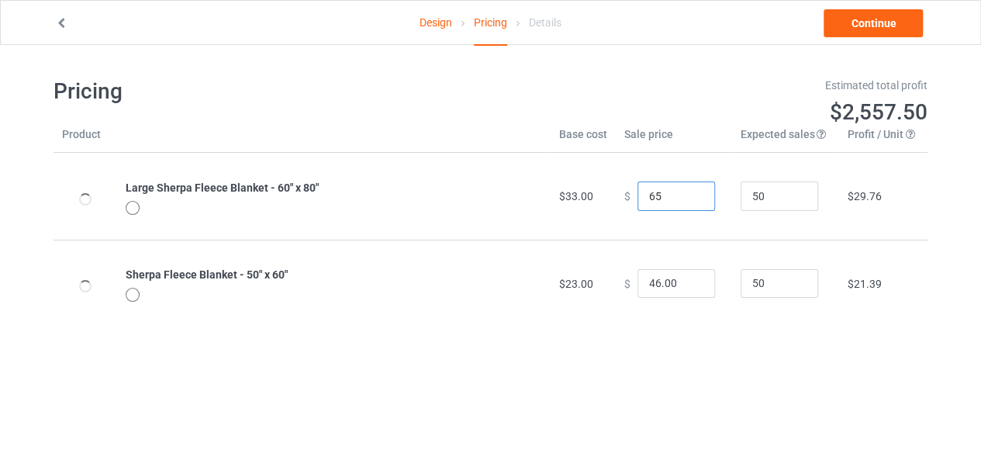
click at [689, 202] on input "65" at bounding box center [676, 195] width 78 height 29
click at [689, 202] on input "64" at bounding box center [676, 195] width 78 height 29
type input "64.00"
click at [440, 28] on link "Design" at bounding box center [436, 22] width 33 height 43
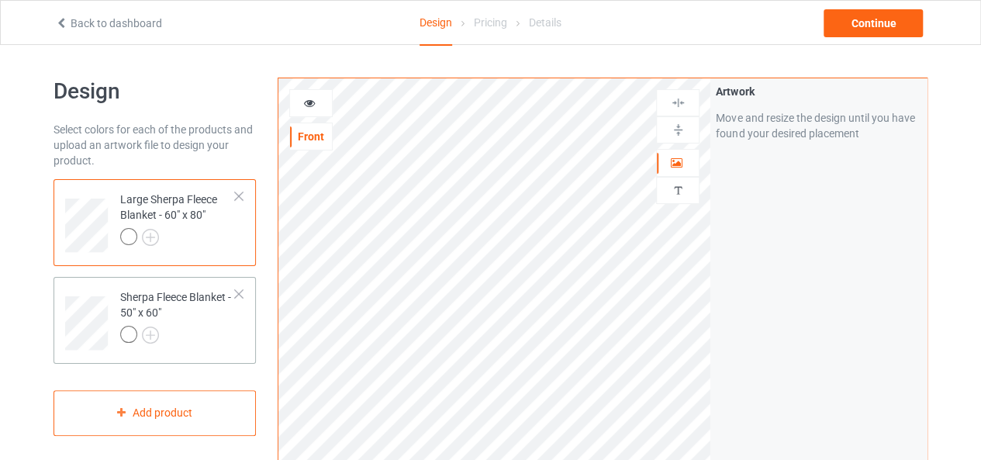
click at [208, 312] on div "Sherpa Fleece Blanket - 50" x 60"" at bounding box center [178, 315] width 116 height 53
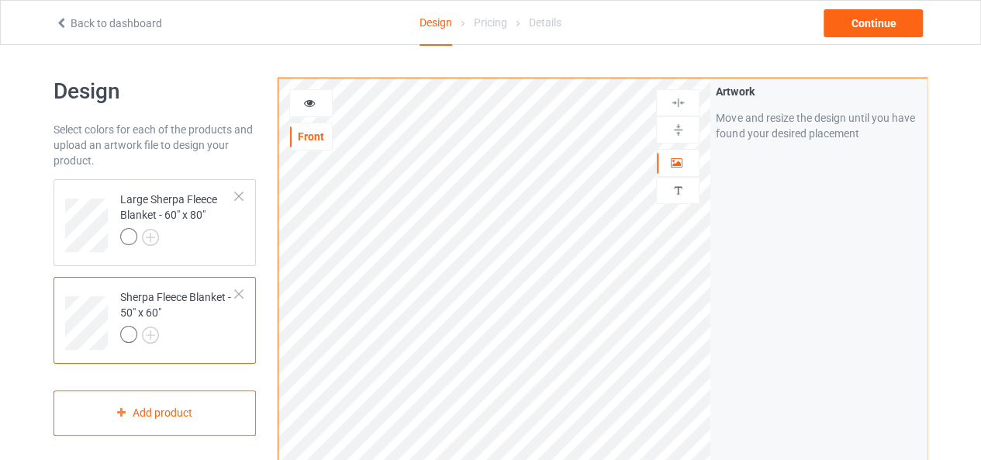
click at [311, 98] on icon at bounding box center [309, 100] width 13 height 11
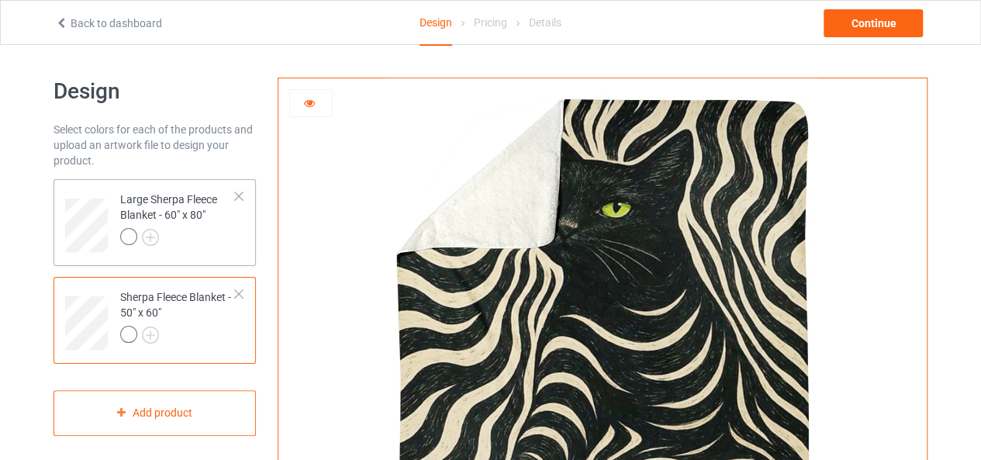
click at [219, 233] on div at bounding box center [178, 239] width 116 height 22
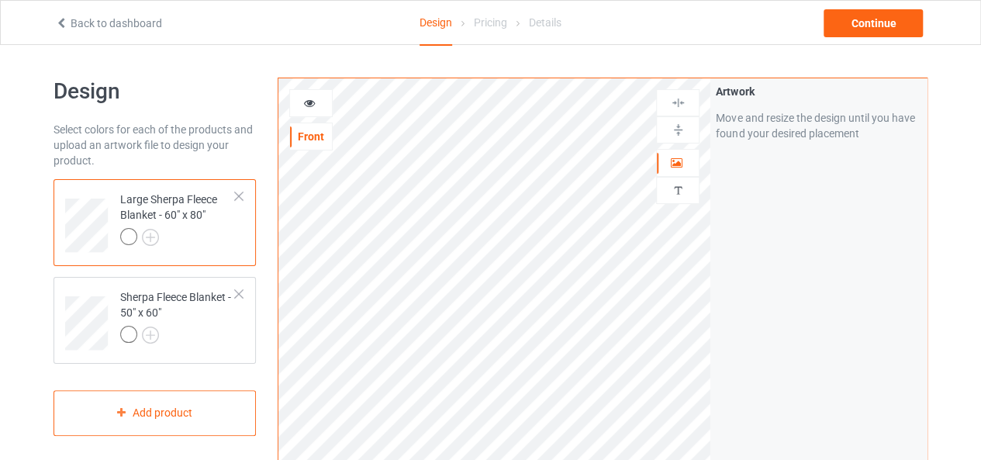
click at [305, 102] on icon at bounding box center [309, 100] width 13 height 11
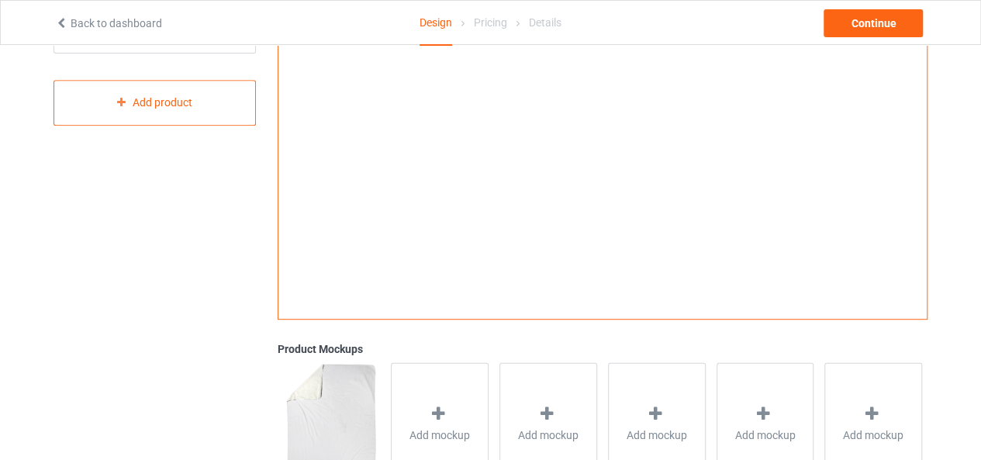
scroll to position [155, 0]
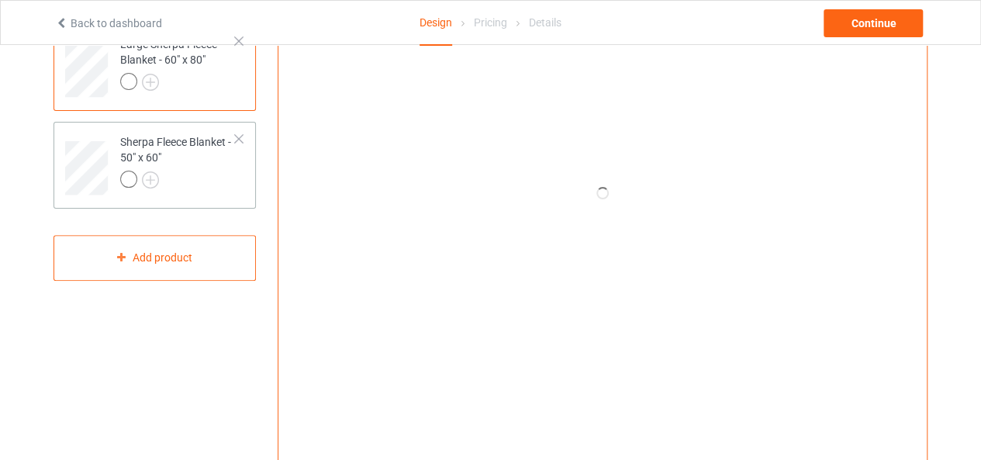
click at [244, 204] on div "Sherpa Fleece Blanket - 50" x 60"" at bounding box center [155, 165] width 202 height 87
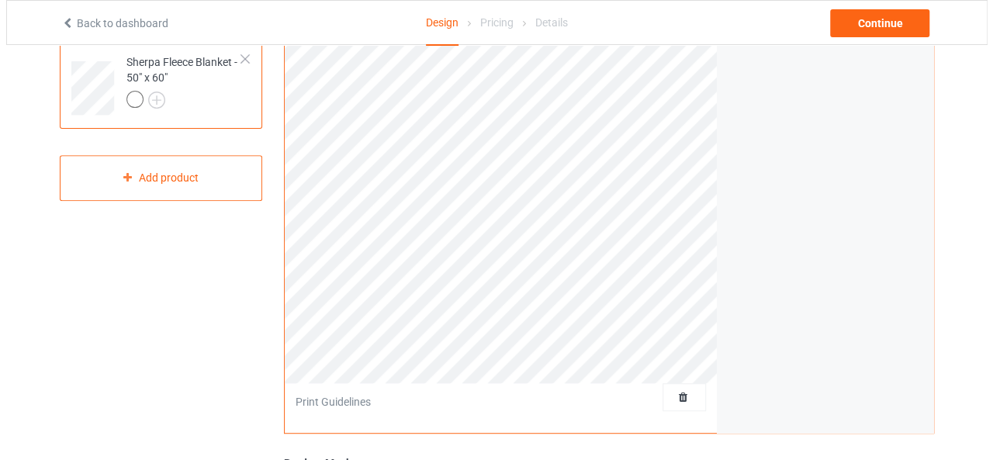
scroll to position [310, 0]
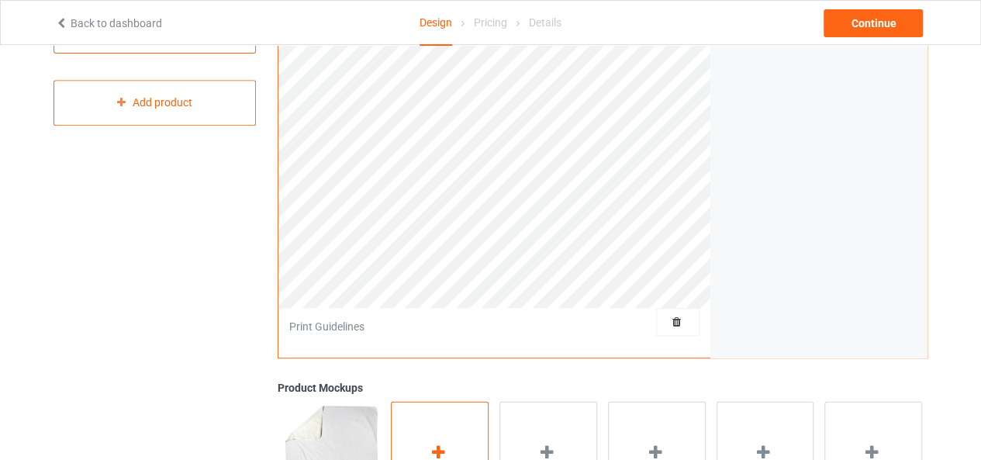
click at [425, 447] on div "Add mockup" at bounding box center [440, 462] width 98 height 122
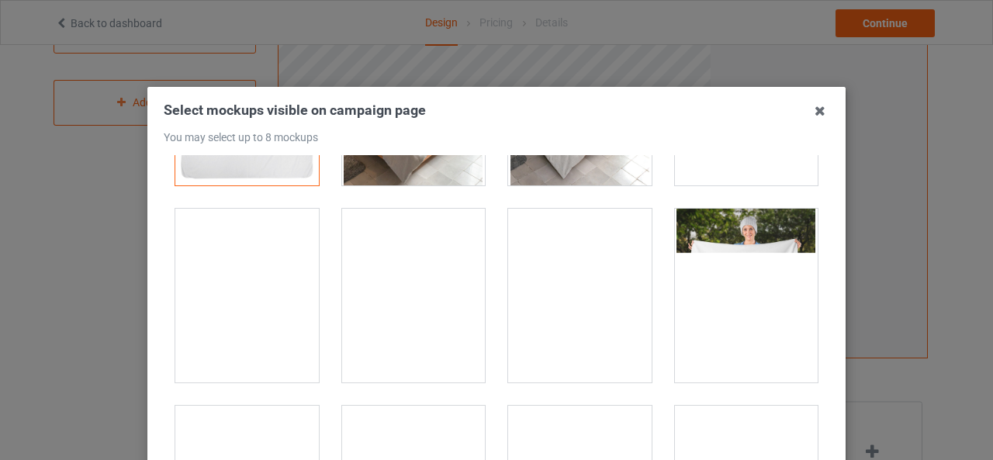
scroll to position [0, 0]
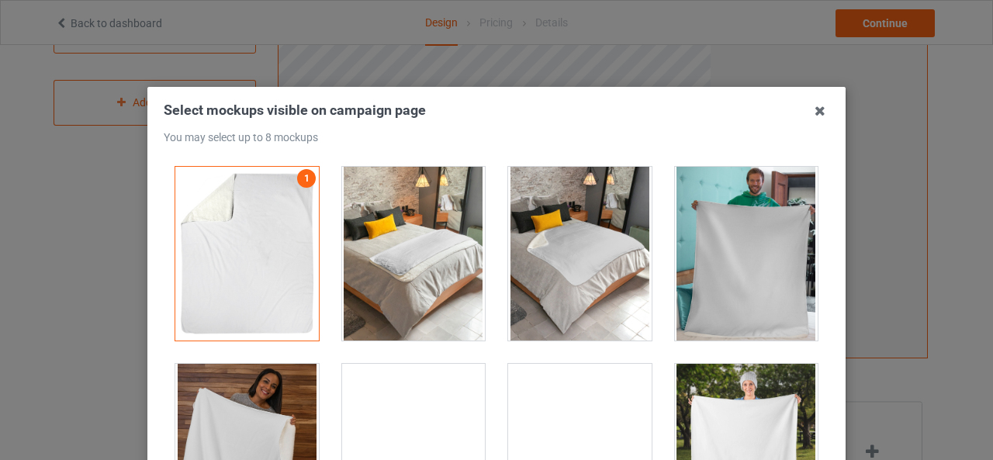
click at [433, 275] on div at bounding box center [413, 254] width 143 height 174
click at [628, 275] on div at bounding box center [579, 254] width 143 height 174
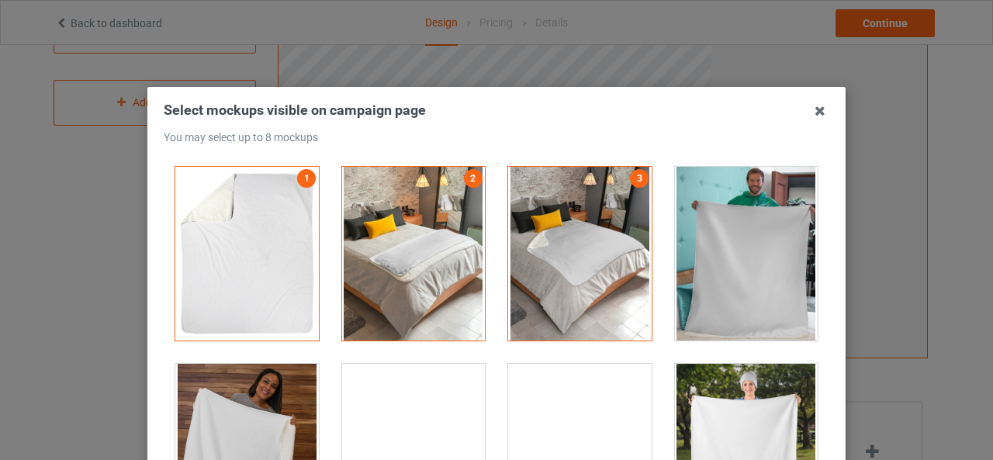
click at [699, 276] on div at bounding box center [746, 254] width 143 height 174
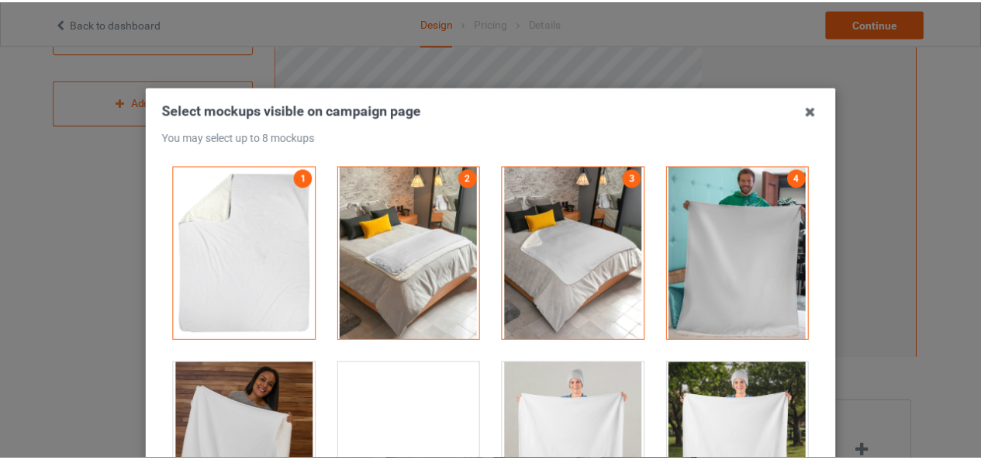
scroll to position [155, 0]
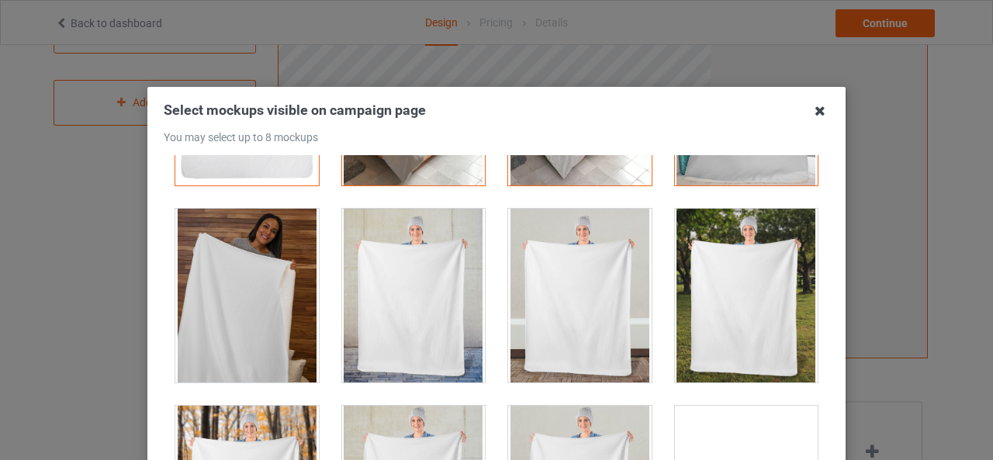
drag, startPoint x: 816, startPoint y: 109, endPoint x: 765, endPoint y: 130, distance: 55.0
click at [816, 111] on icon at bounding box center [819, 110] width 25 height 25
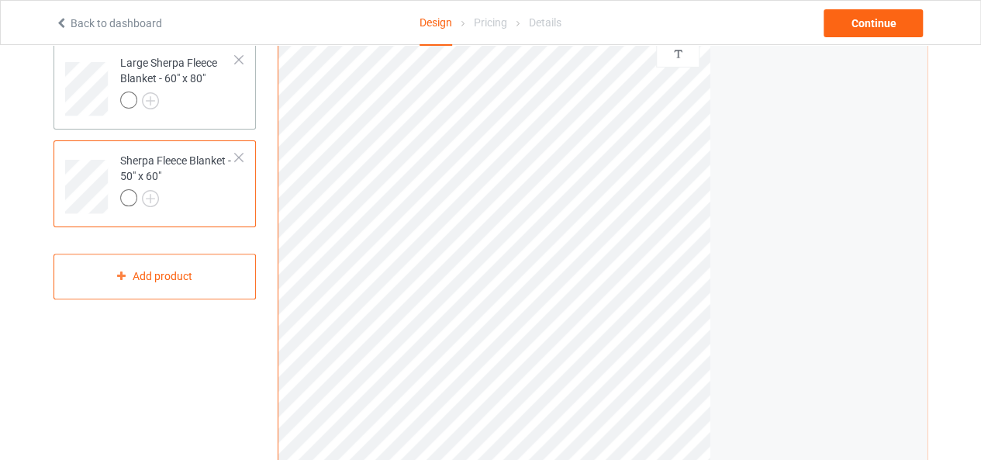
scroll to position [78, 0]
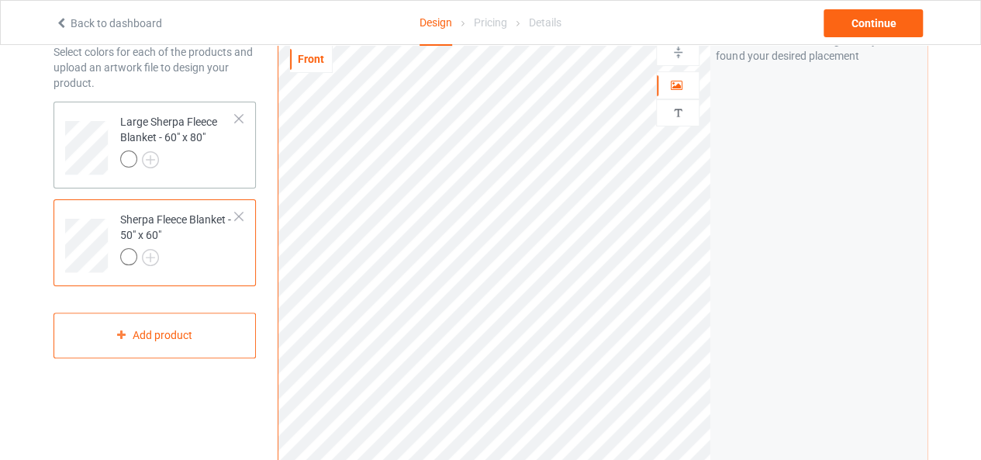
click at [191, 170] on div at bounding box center [178, 161] width 116 height 22
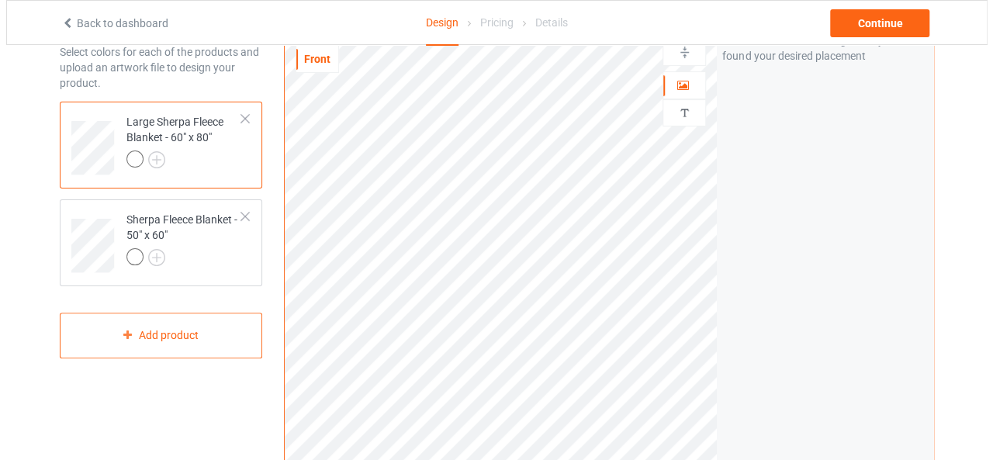
scroll to position [388, 0]
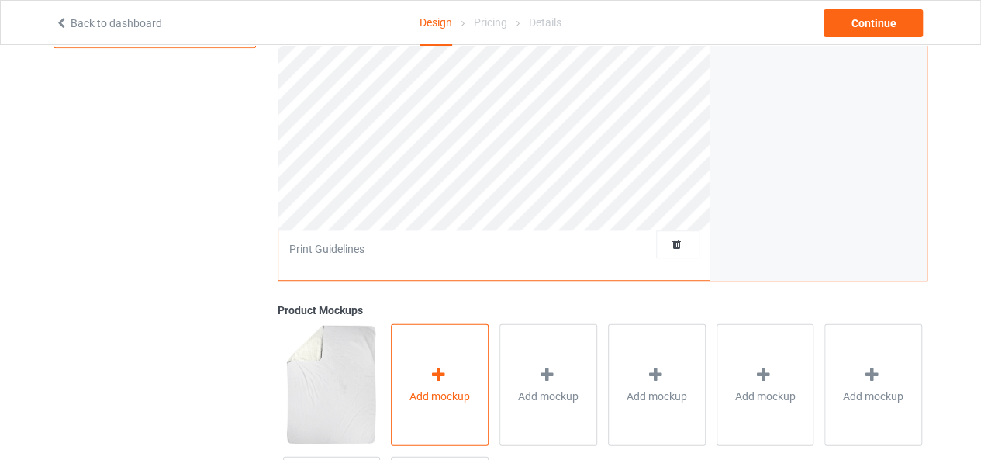
click at [460, 370] on div "Add mockup" at bounding box center [440, 384] width 98 height 122
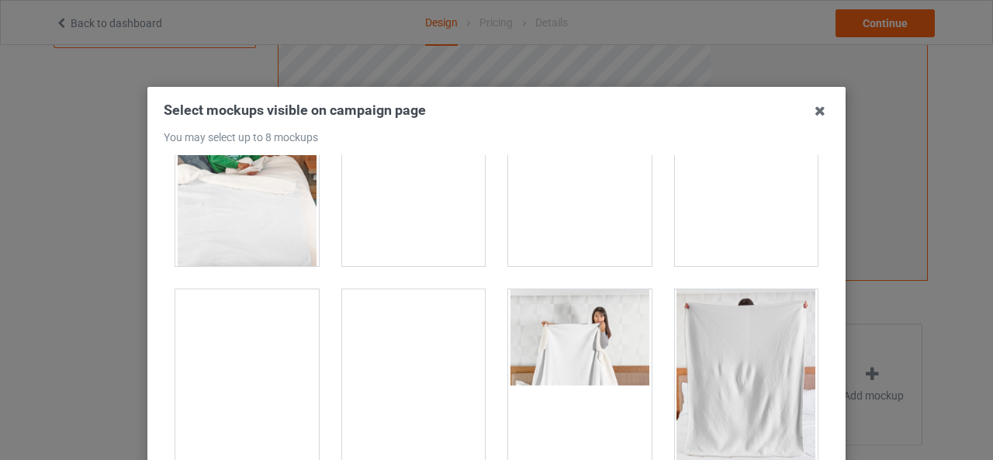
scroll to position [310, 0]
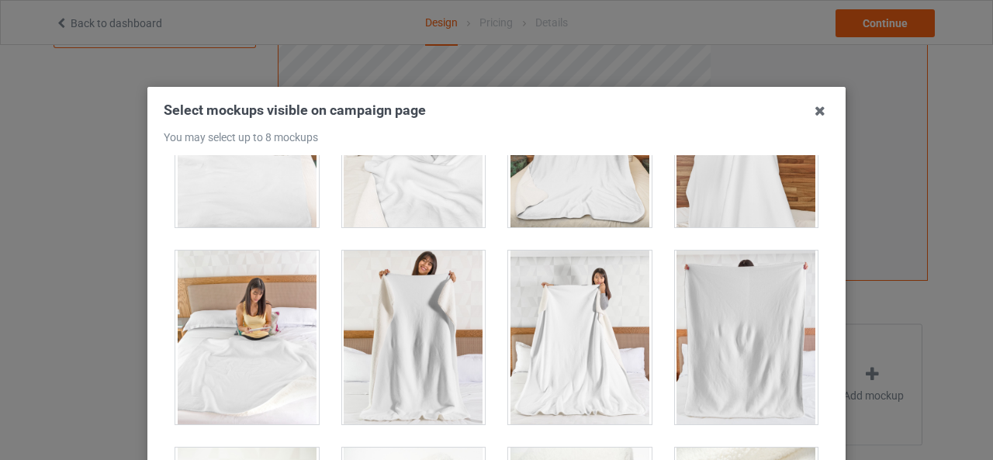
click at [568, 368] on div at bounding box center [579, 337] width 143 height 174
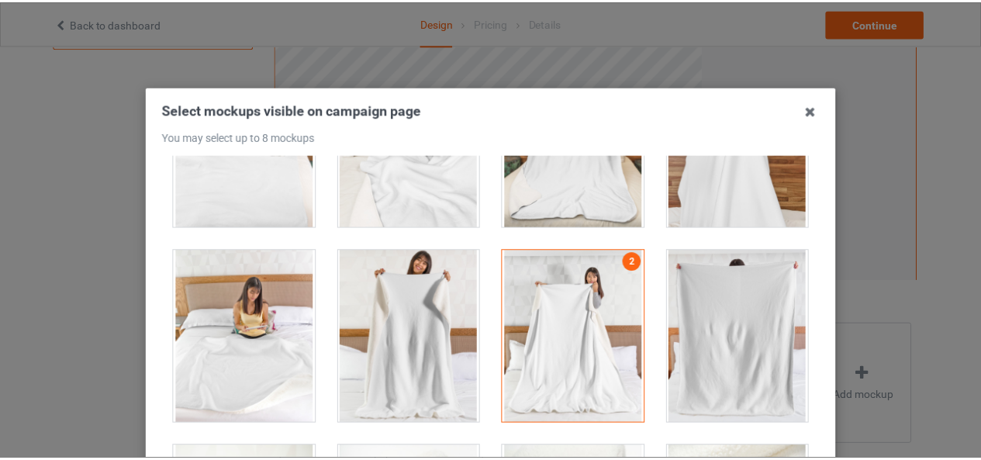
scroll to position [0, 0]
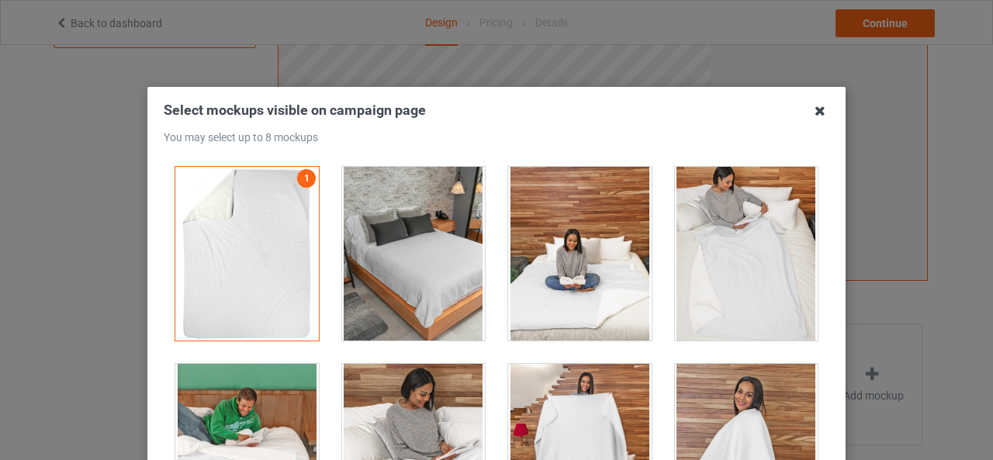
click at [814, 112] on icon at bounding box center [819, 110] width 25 height 25
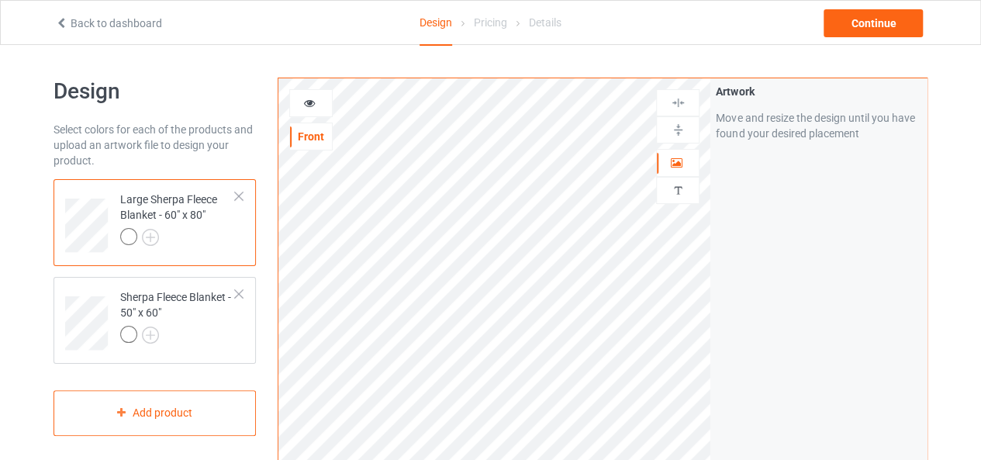
click at [312, 102] on icon at bounding box center [309, 100] width 13 height 11
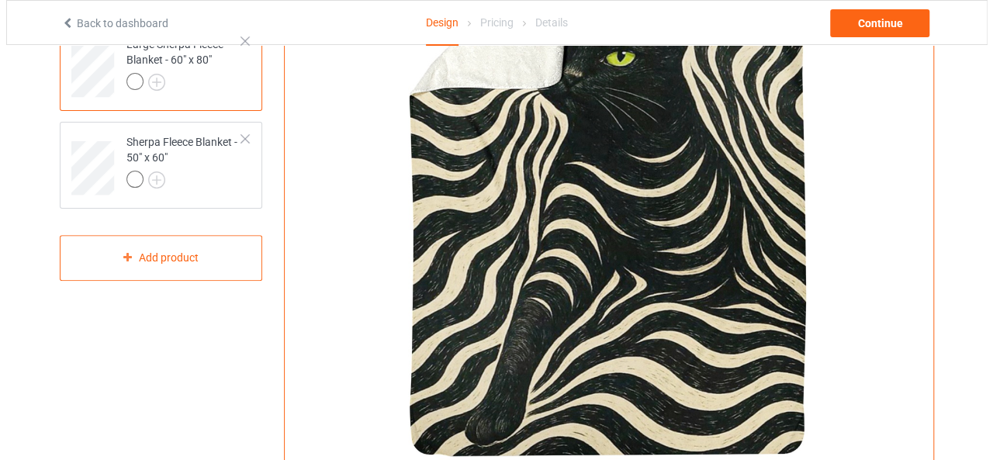
scroll to position [388, 0]
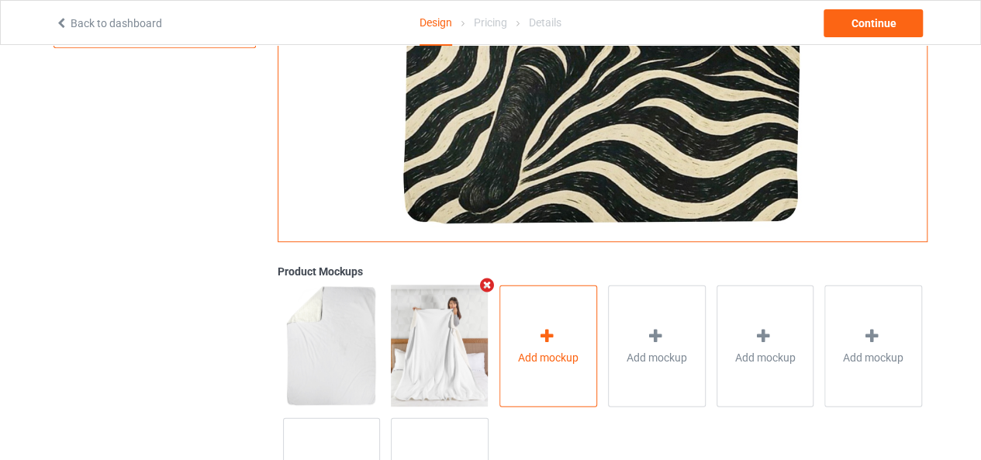
click at [547, 337] on icon at bounding box center [546, 335] width 19 height 16
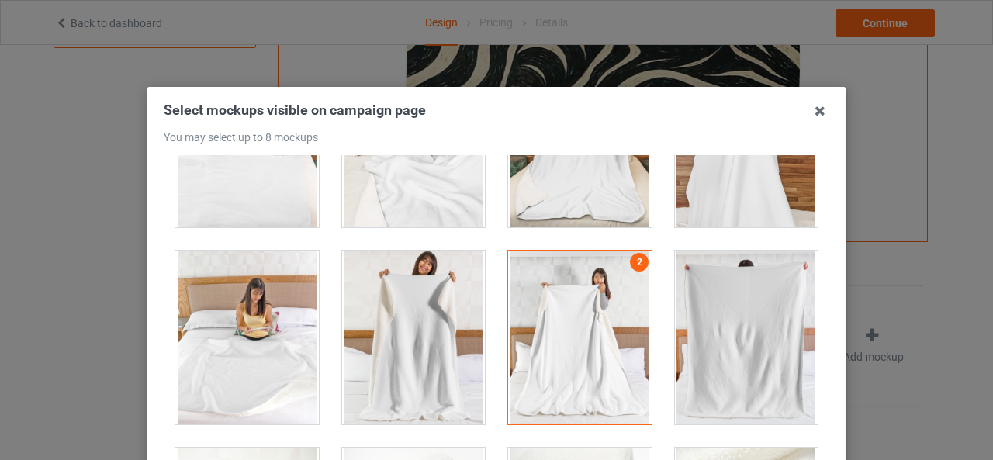
scroll to position [0, 0]
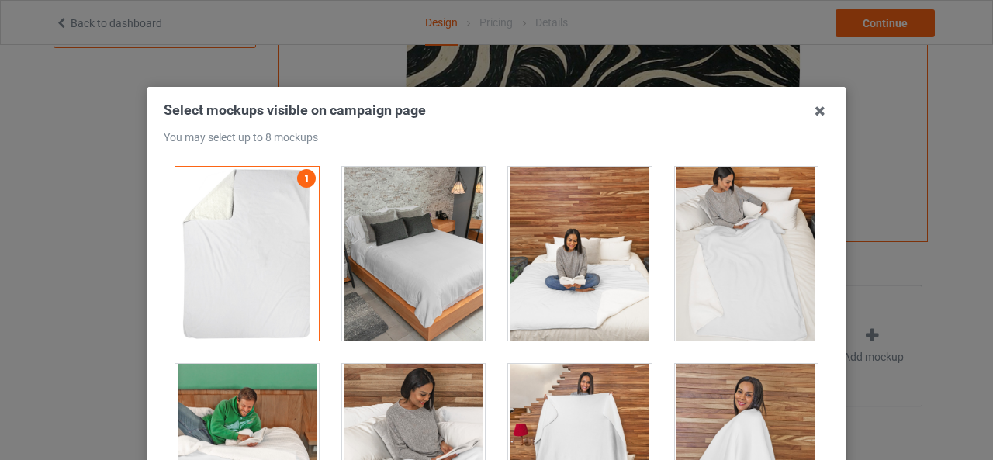
click at [442, 282] on div at bounding box center [413, 254] width 143 height 174
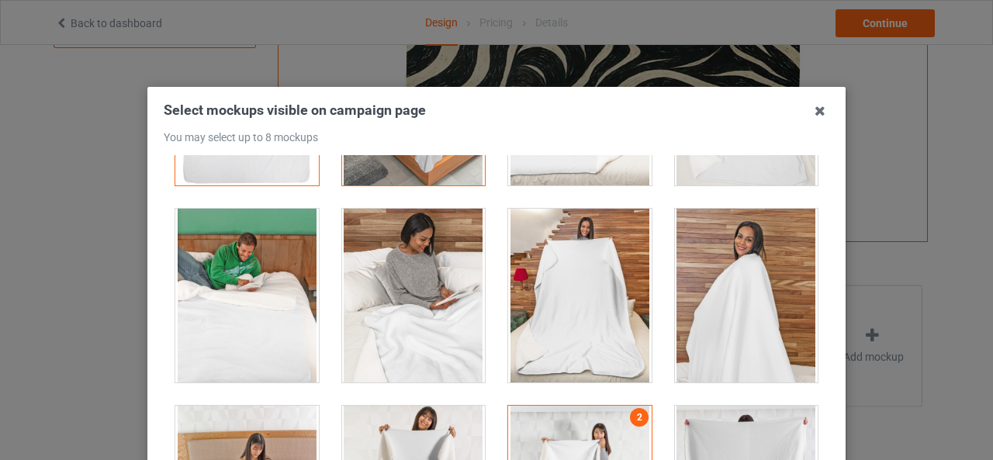
click at [557, 297] on div at bounding box center [579, 296] width 143 height 174
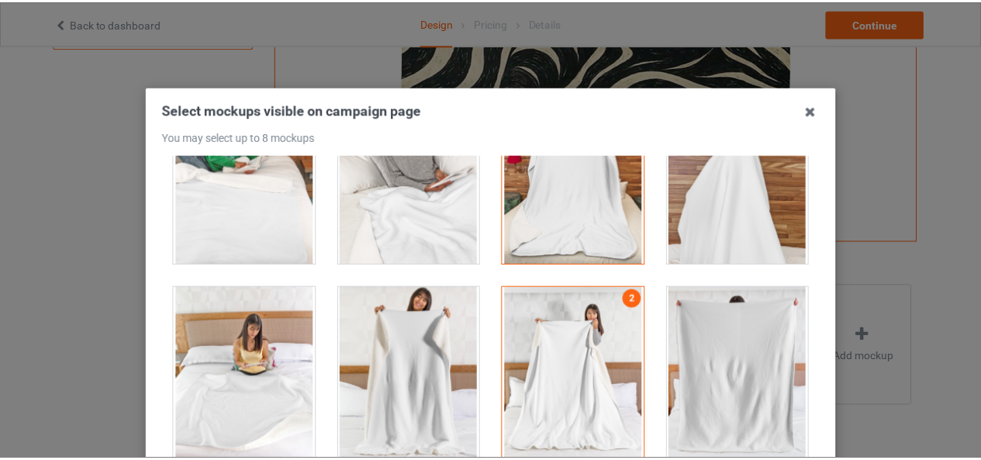
scroll to position [0, 0]
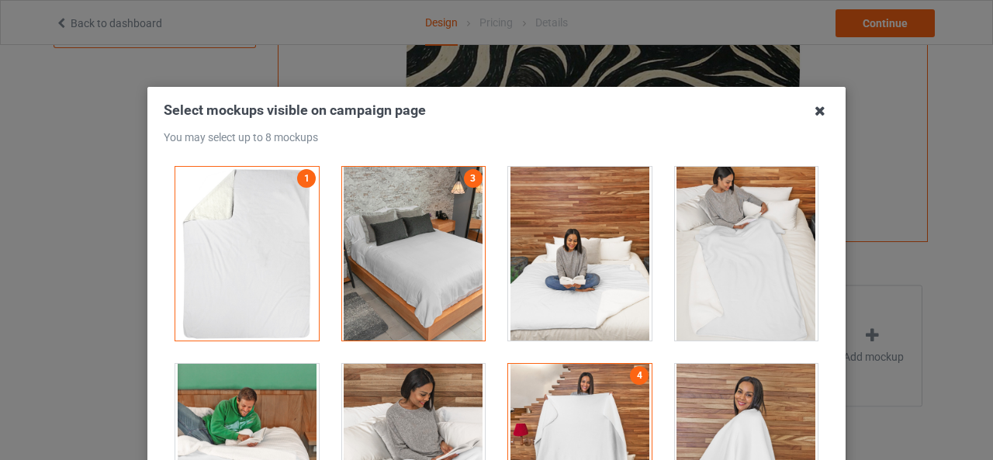
click at [808, 113] on icon at bounding box center [819, 110] width 25 height 25
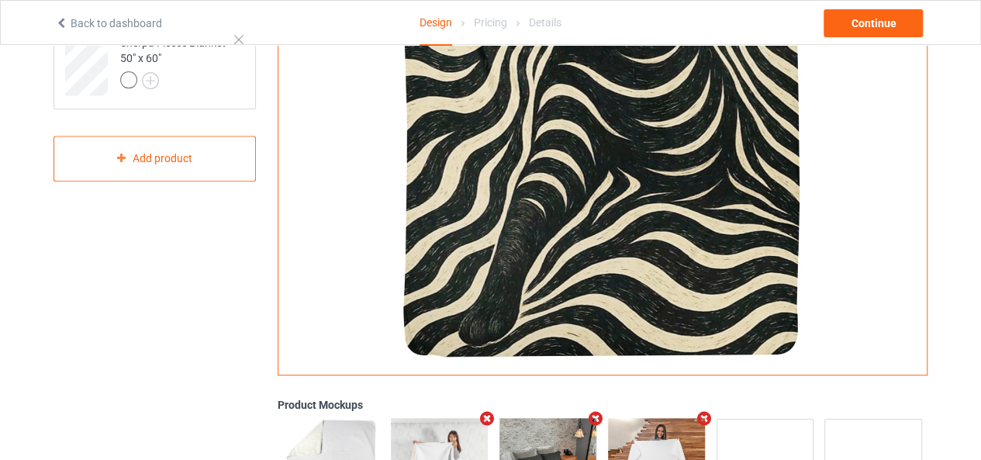
scroll to position [155, 0]
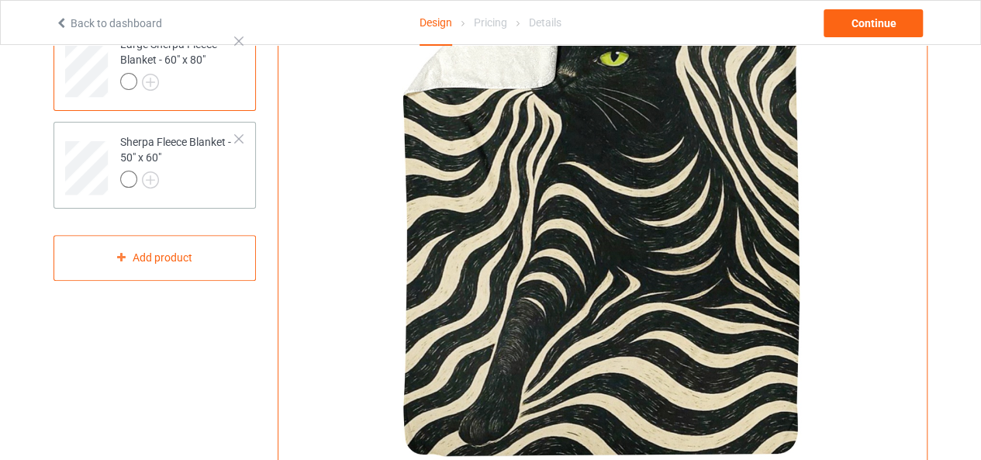
drag, startPoint x: 216, startPoint y: 176, endPoint x: 246, endPoint y: 193, distance: 34.7
click at [216, 176] on div at bounding box center [178, 182] width 116 height 22
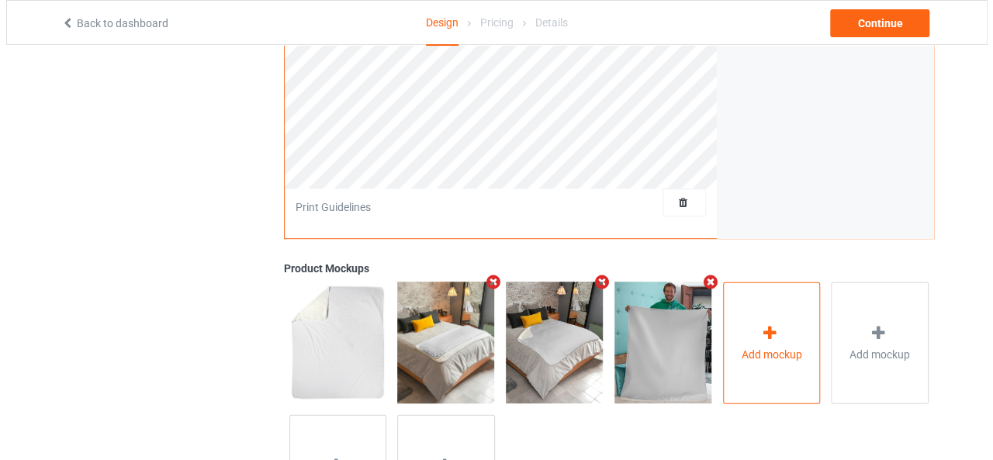
scroll to position [465, 0]
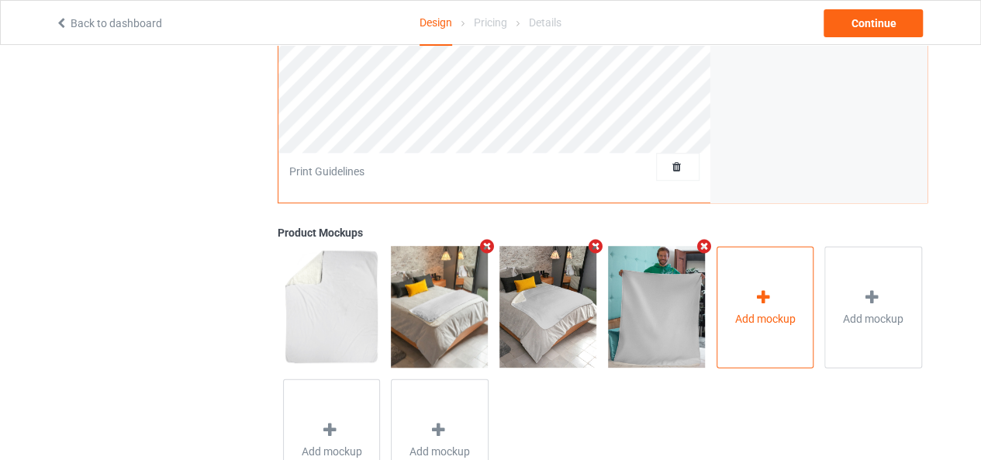
click at [772, 322] on span "Add mockup" at bounding box center [764, 318] width 60 height 16
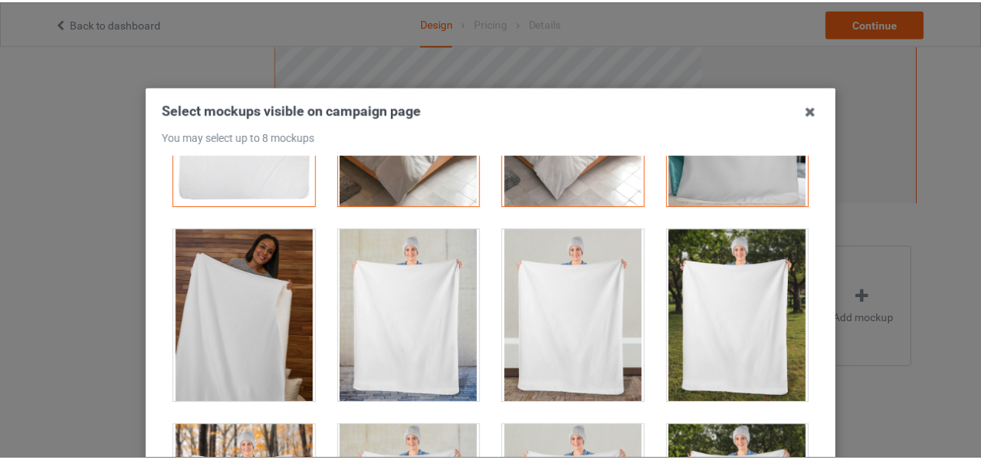
scroll to position [0, 0]
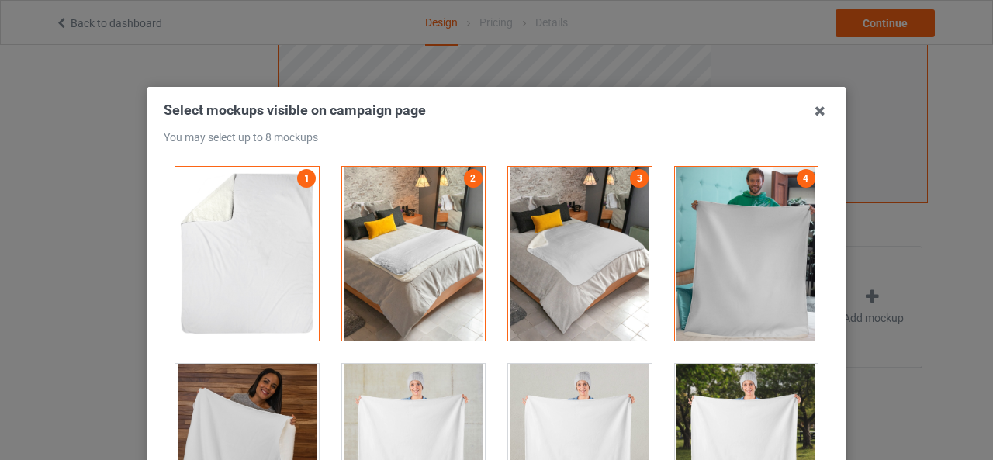
click at [827, 109] on div "Select mockups visible on campaign page You may select up to 8 mockups 1 2 3 4 …" at bounding box center [496, 340] width 698 height 507
click at [810, 111] on icon at bounding box center [819, 110] width 25 height 25
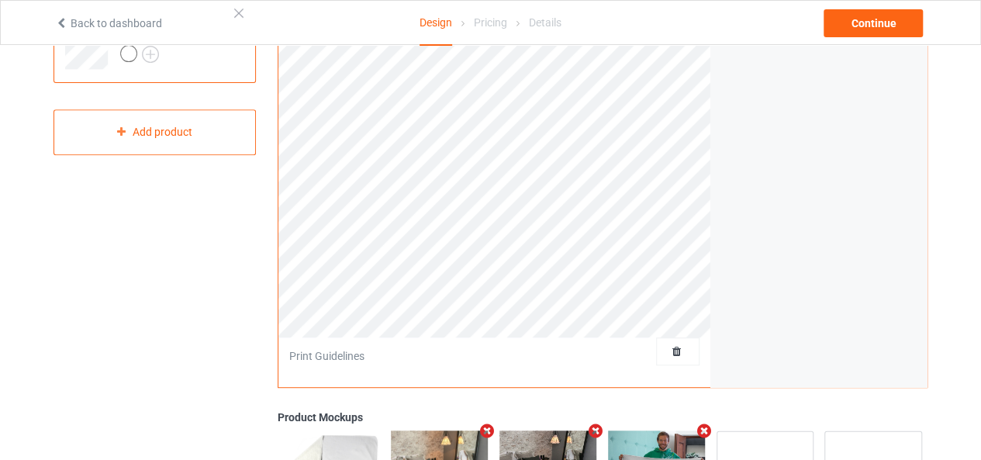
scroll to position [78, 0]
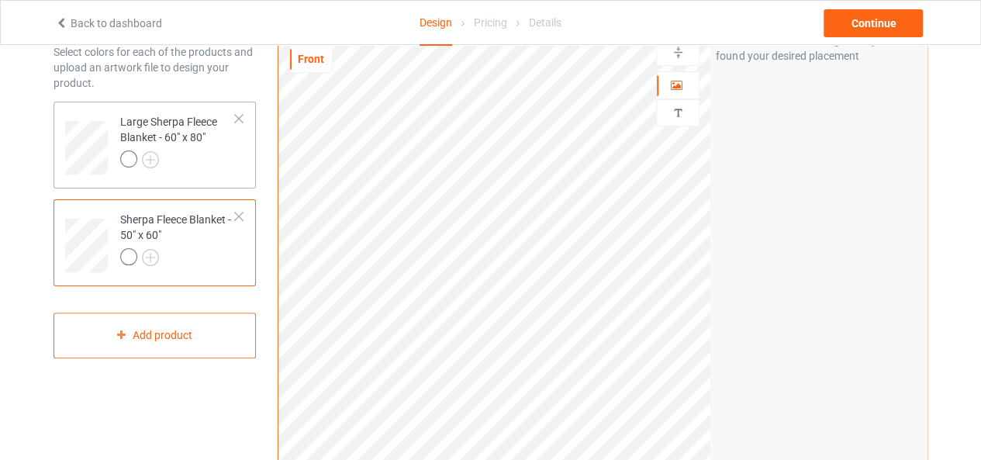
click at [246, 169] on div "Large Sherpa Fleece Blanket - 60" x 80"" at bounding box center [155, 145] width 202 height 87
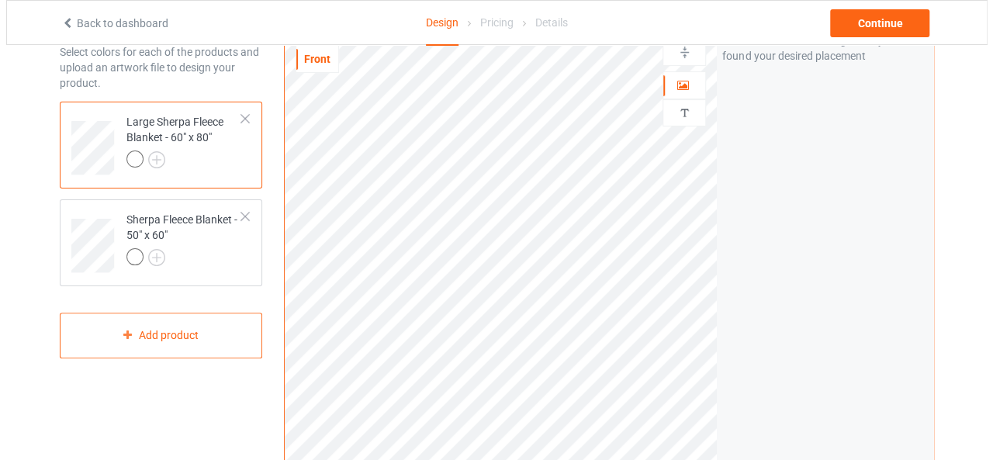
scroll to position [465, 0]
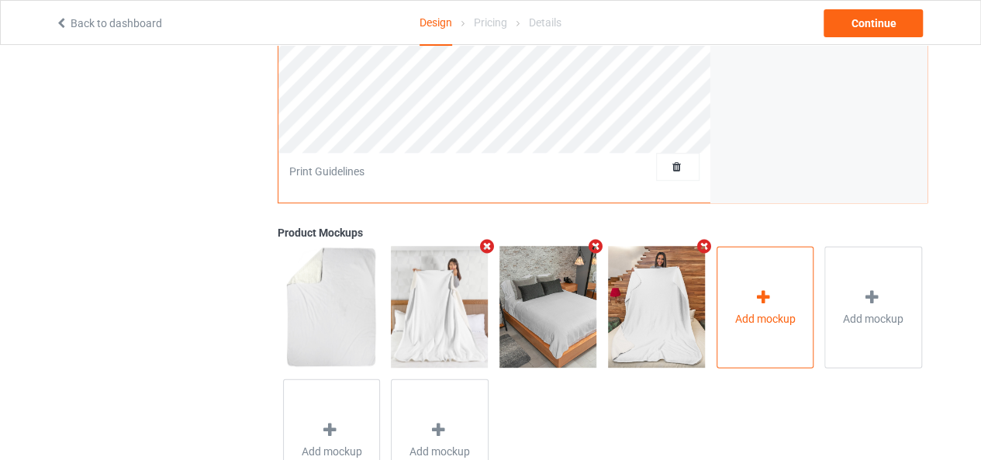
click at [777, 298] on div "Add mockup" at bounding box center [766, 307] width 98 height 122
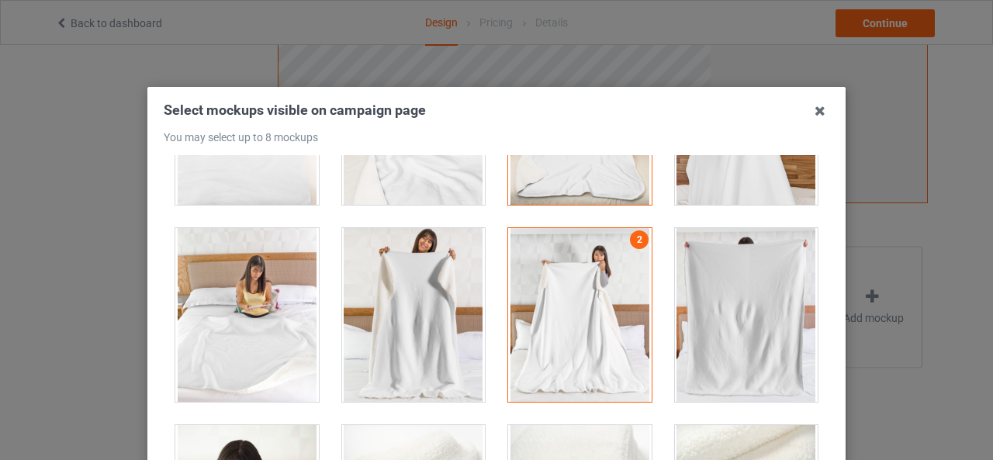
scroll to position [388, 0]
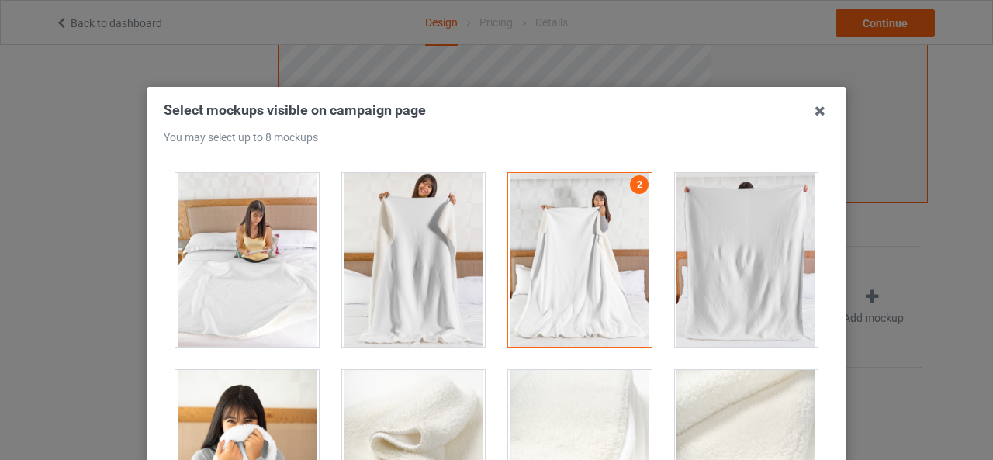
click at [523, 276] on div at bounding box center [579, 260] width 143 height 174
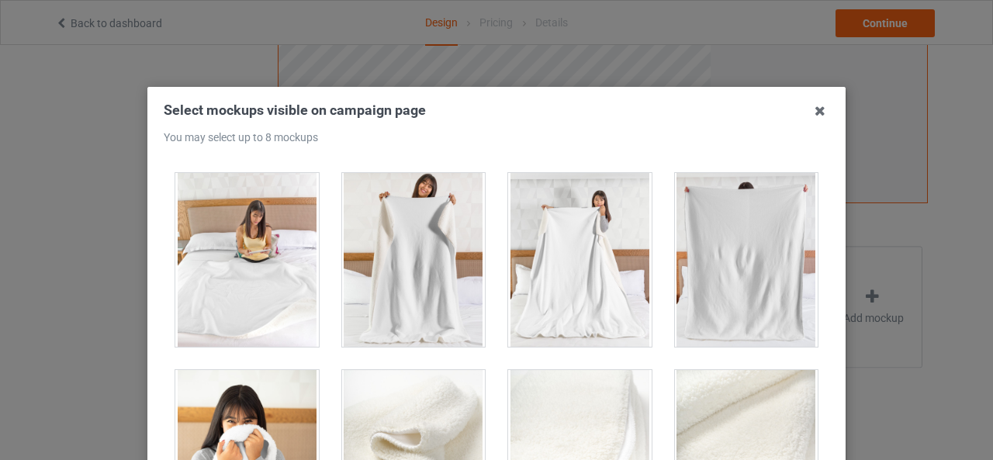
click at [745, 262] on div at bounding box center [746, 260] width 143 height 174
click at [587, 301] on div at bounding box center [579, 260] width 143 height 174
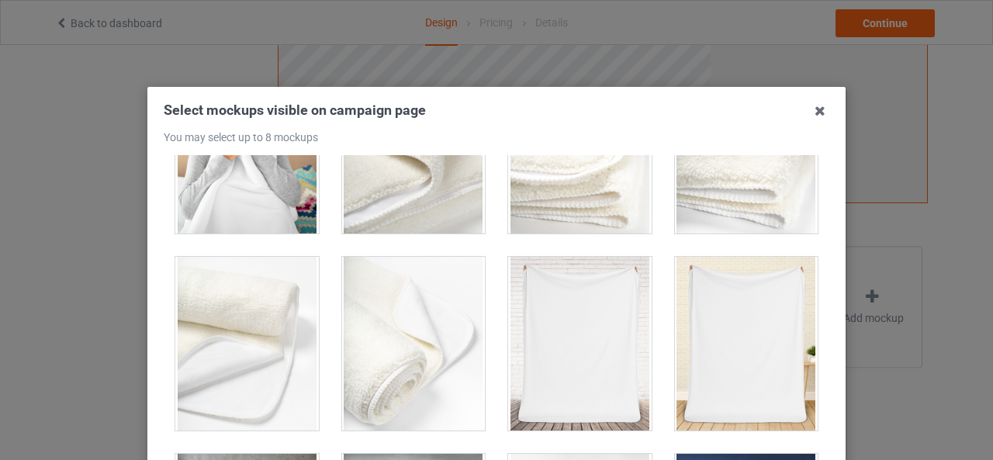
scroll to position [620, 0]
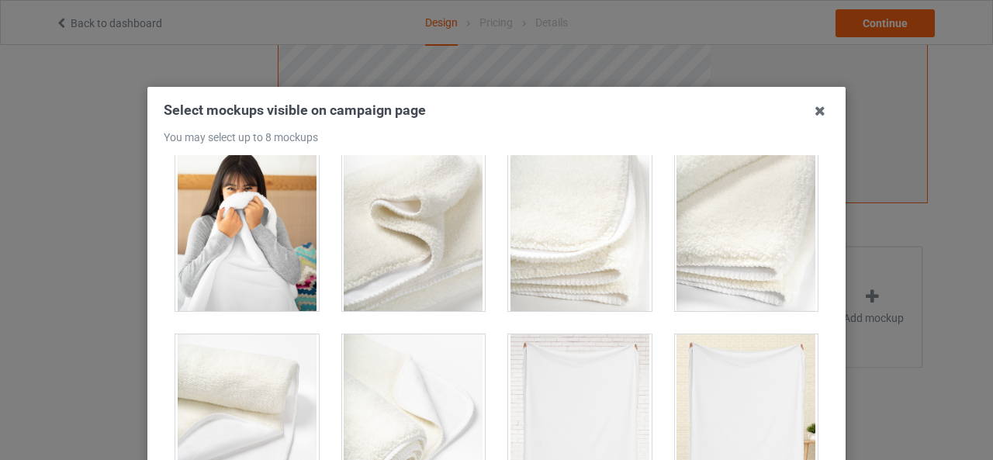
click at [444, 288] on div at bounding box center [413, 224] width 143 height 174
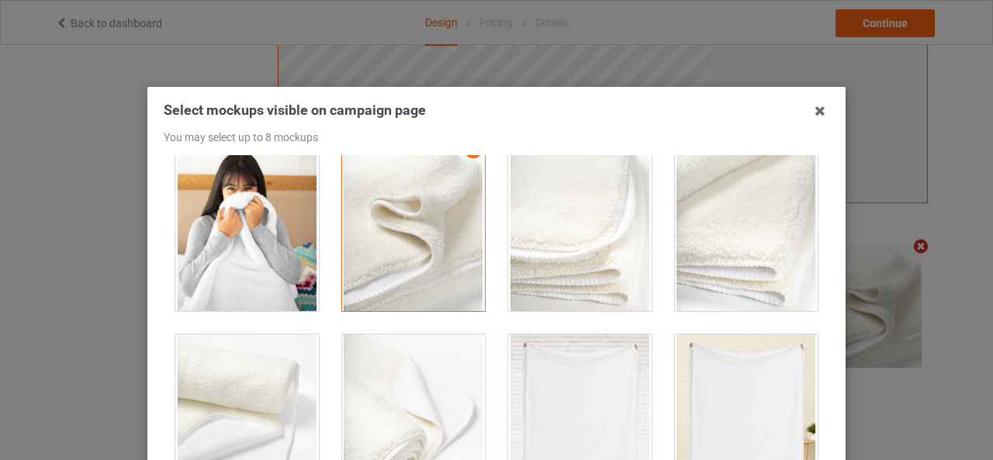
click at [256, 255] on div at bounding box center [246, 224] width 143 height 174
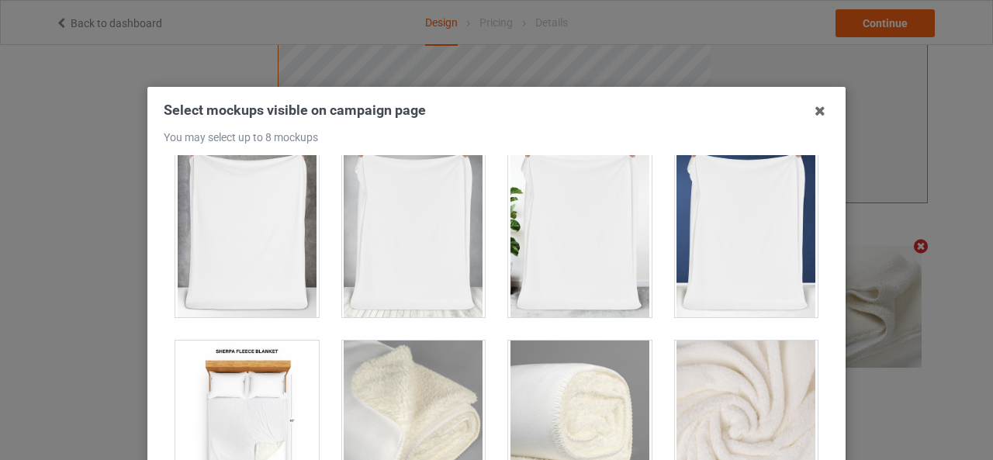
scroll to position [1163, 0]
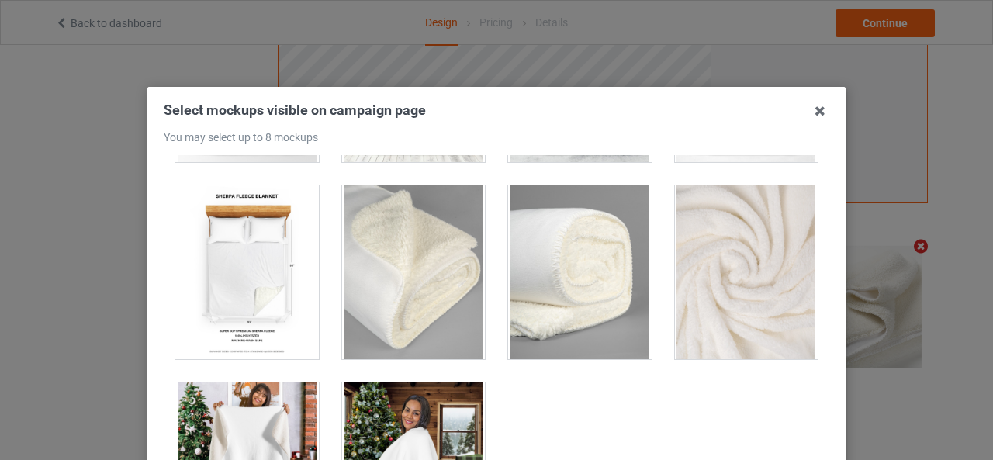
click at [282, 289] on div at bounding box center [246, 272] width 143 height 174
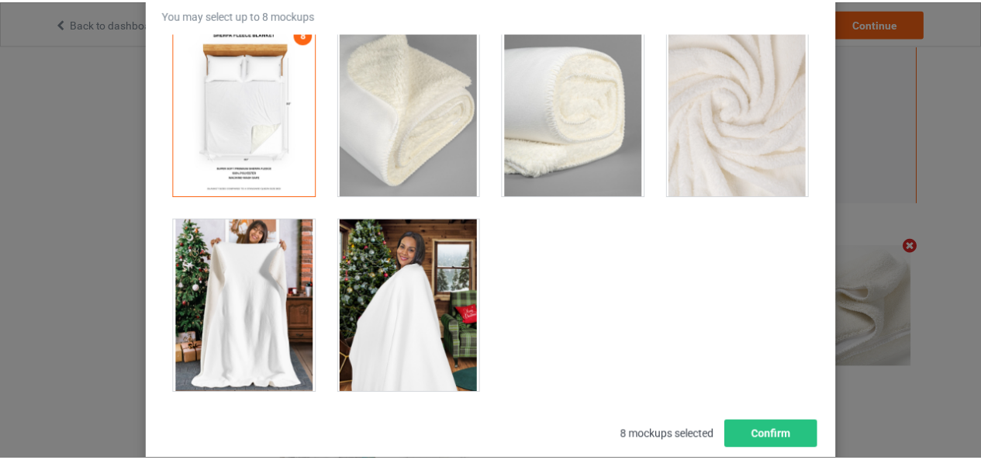
scroll to position [220, 0]
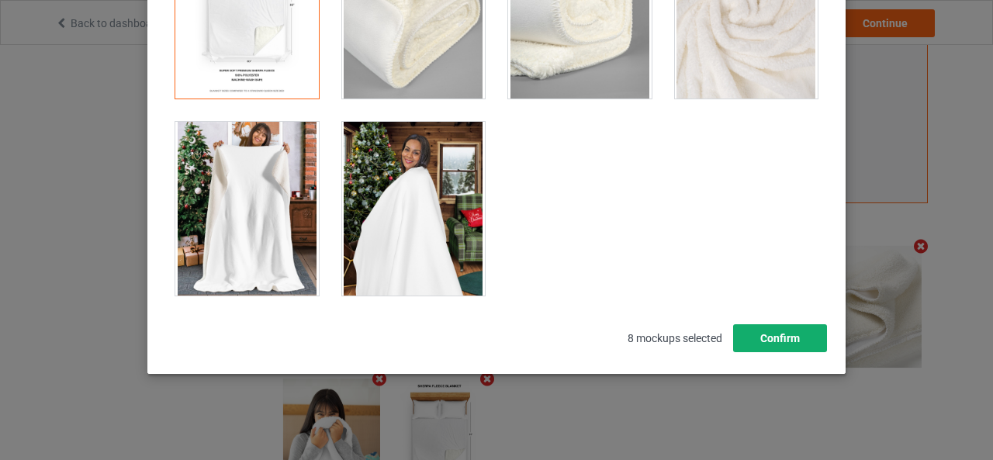
click at [776, 342] on button "Confirm" at bounding box center [780, 338] width 94 height 28
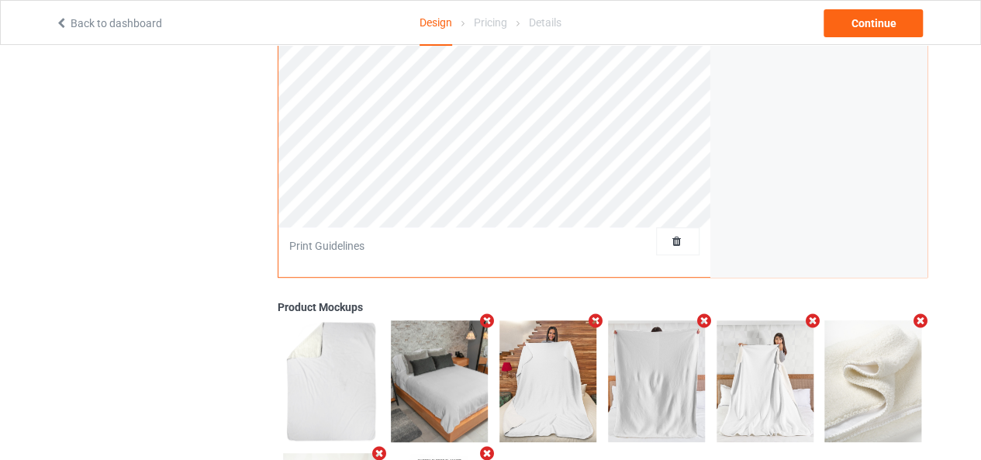
scroll to position [233, 0]
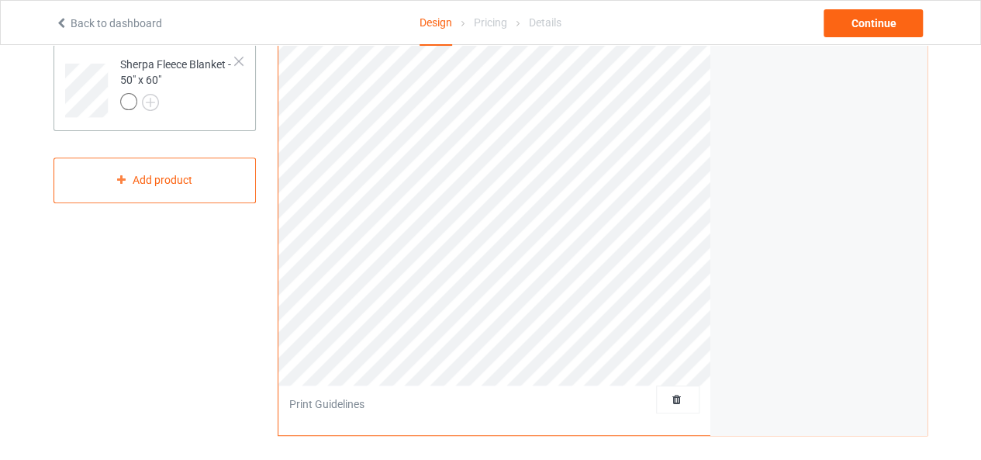
click at [219, 118] on td "Sherpa Fleece Blanket - 50" x 60"" at bounding box center [178, 84] width 133 height 69
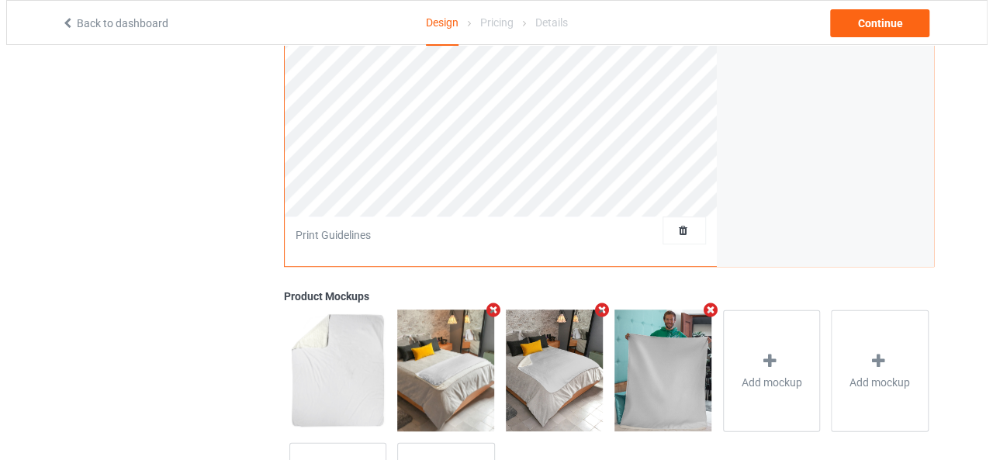
scroll to position [465, 0]
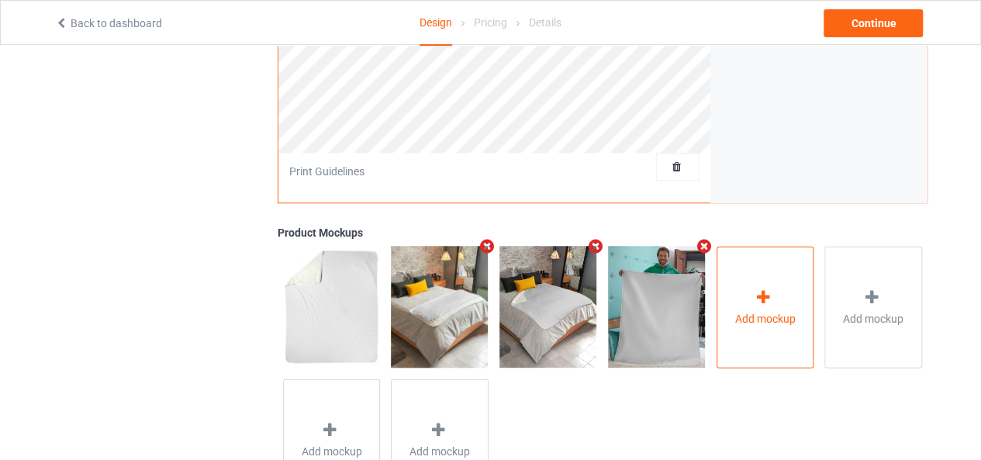
click at [717, 308] on div "Add mockup" at bounding box center [766, 307] width 98 height 122
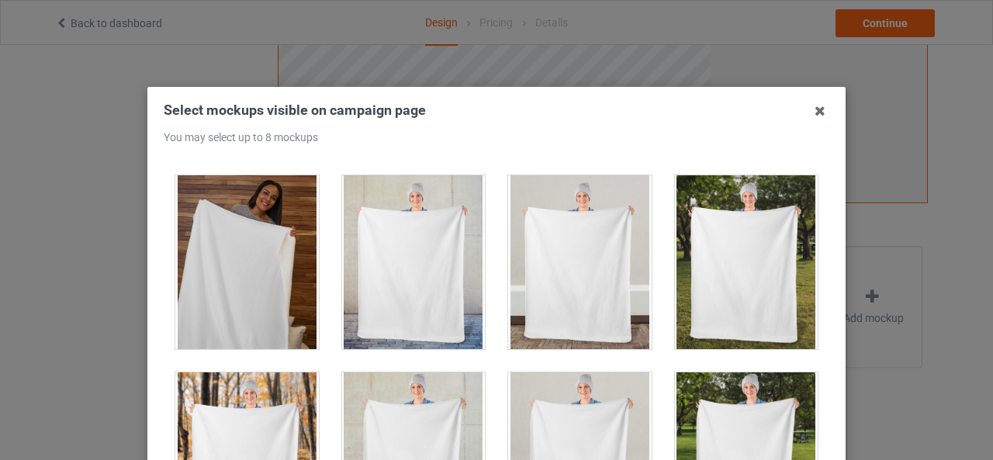
scroll to position [155, 0]
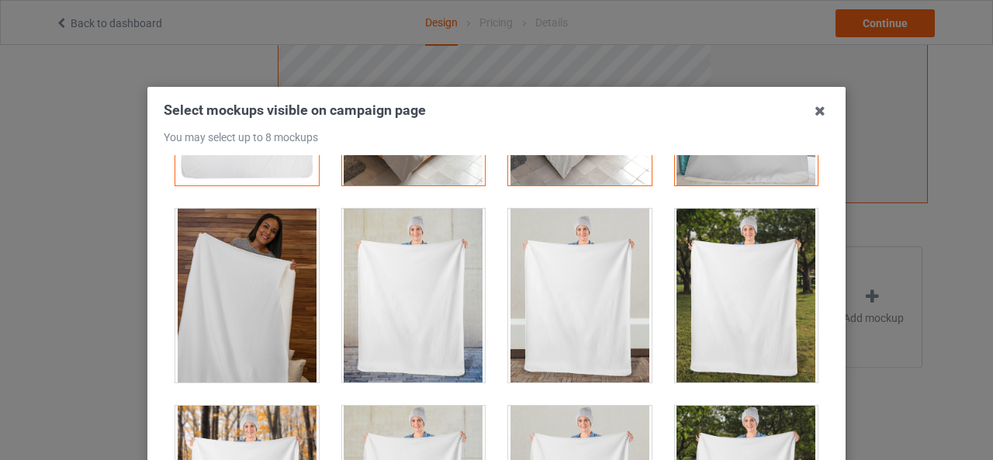
click at [576, 330] on div at bounding box center [579, 296] width 143 height 174
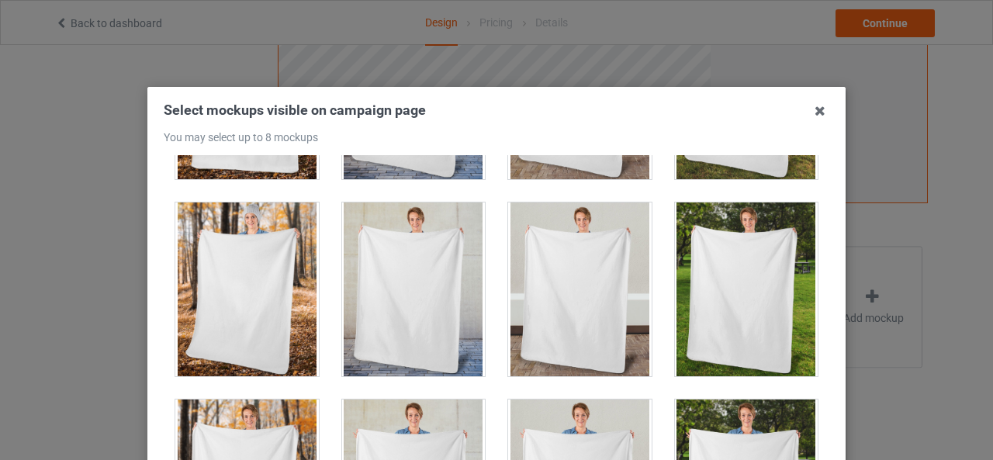
scroll to position [620, 0]
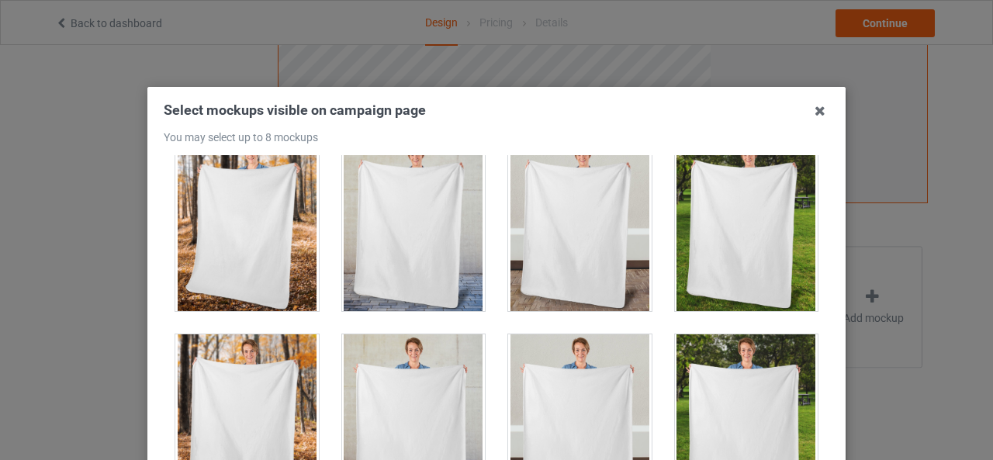
click at [410, 423] on div at bounding box center [413, 421] width 143 height 174
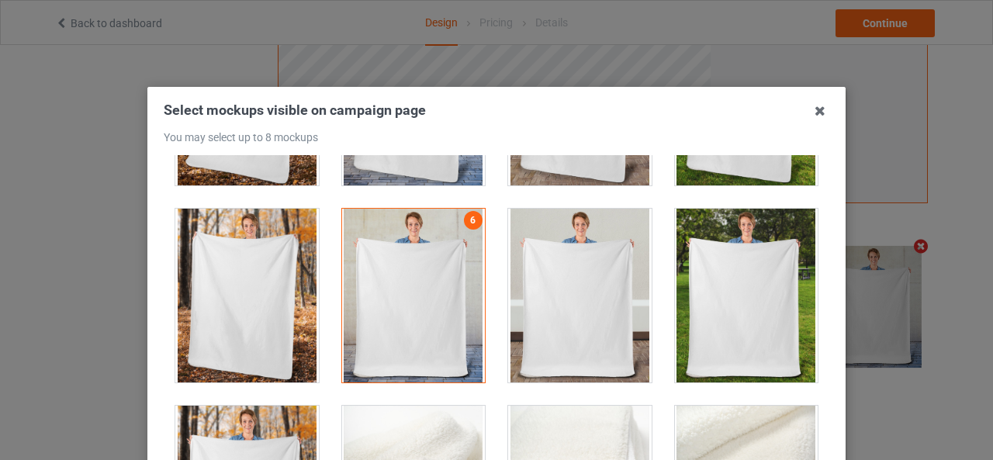
scroll to position [931, 0]
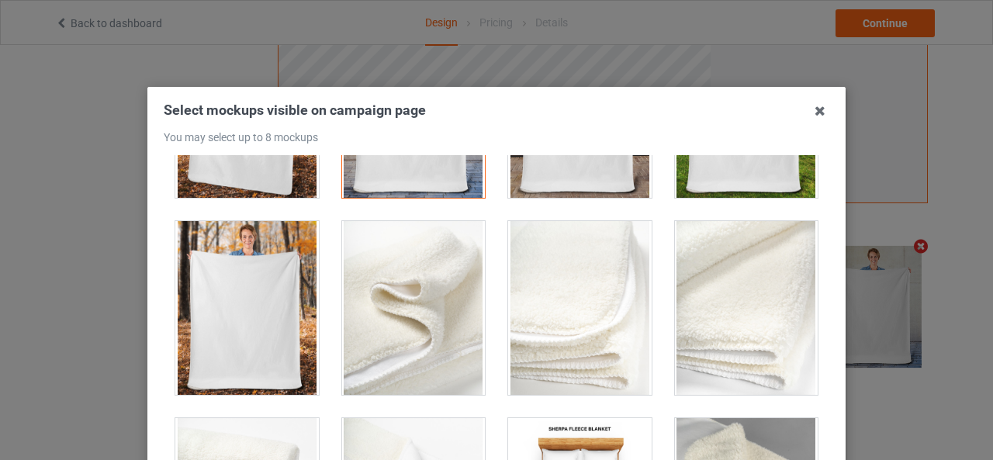
click at [582, 330] on div at bounding box center [579, 308] width 143 height 174
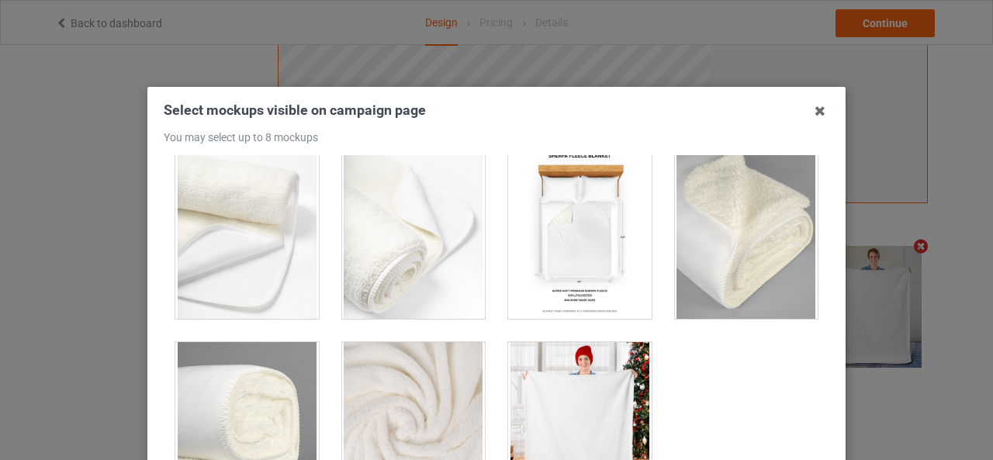
scroll to position [1048, 0]
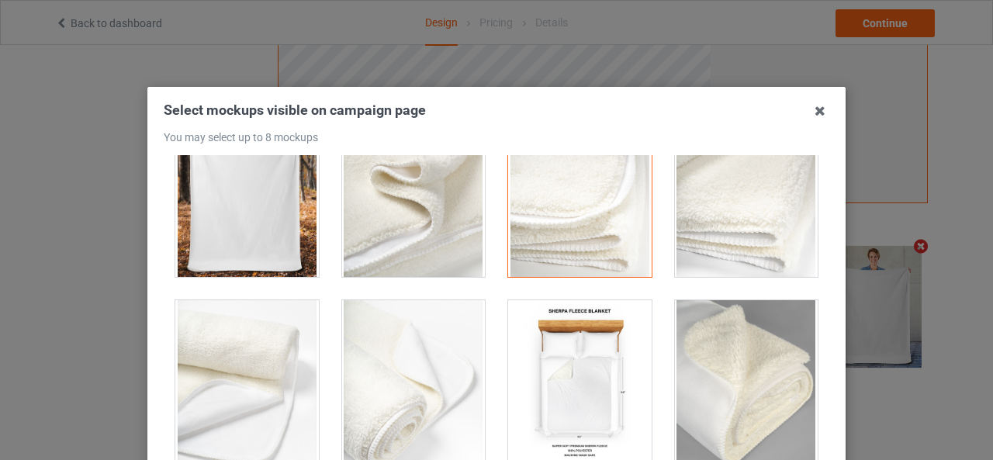
click at [579, 325] on div at bounding box center [579, 387] width 143 height 174
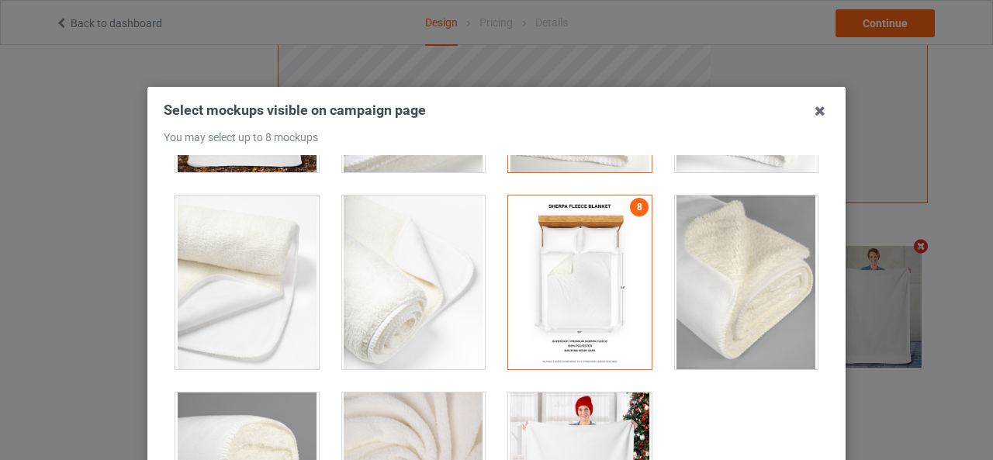
scroll to position [1204, 0]
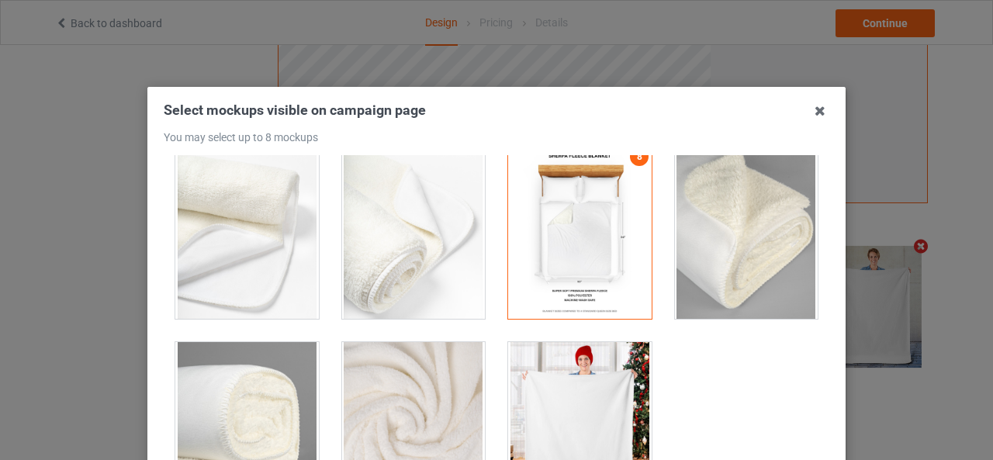
click at [406, 406] on div at bounding box center [413, 429] width 143 height 174
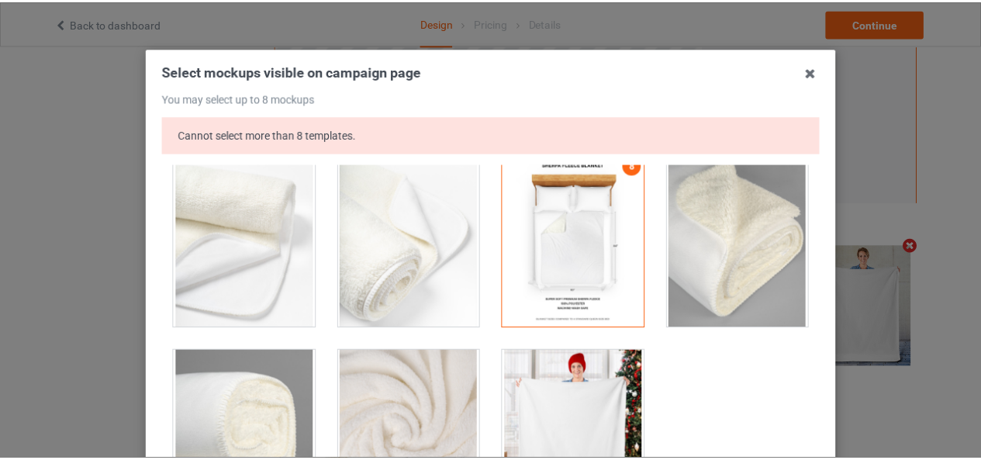
scroll to position [155, 0]
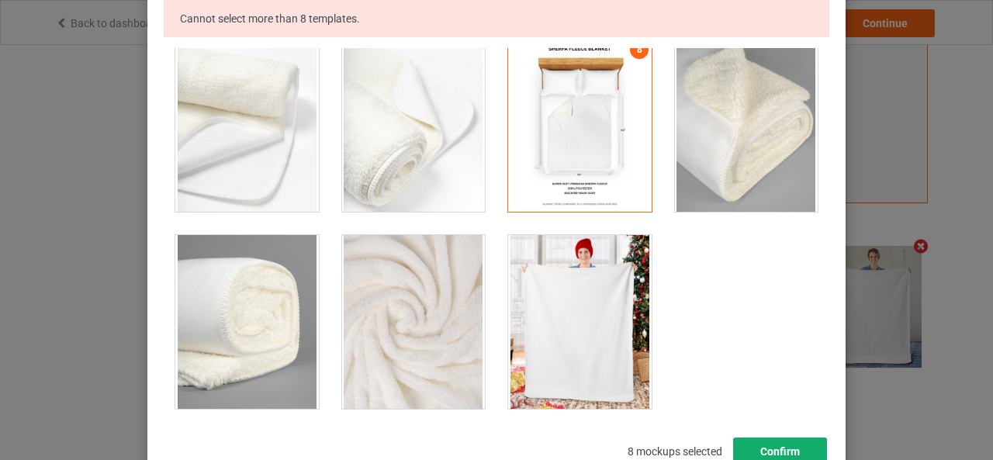
click at [793, 453] on button "Confirm" at bounding box center [780, 451] width 94 height 28
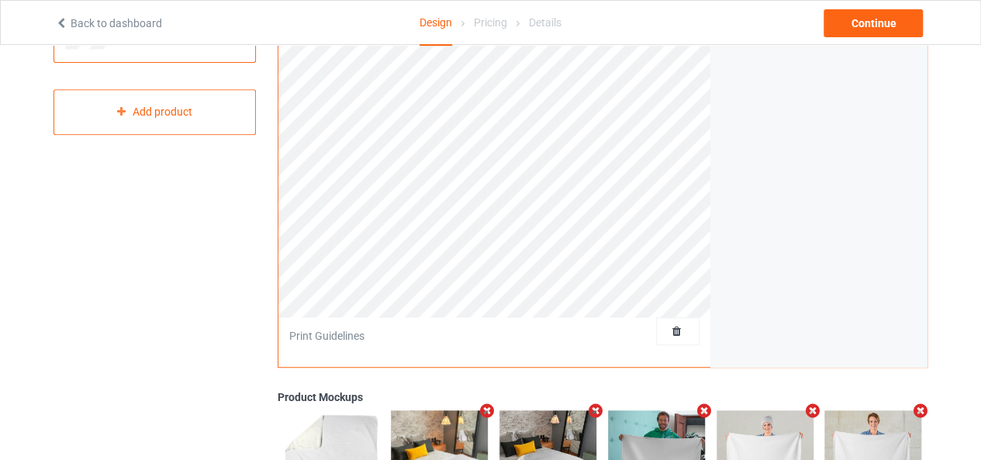
scroll to position [78, 0]
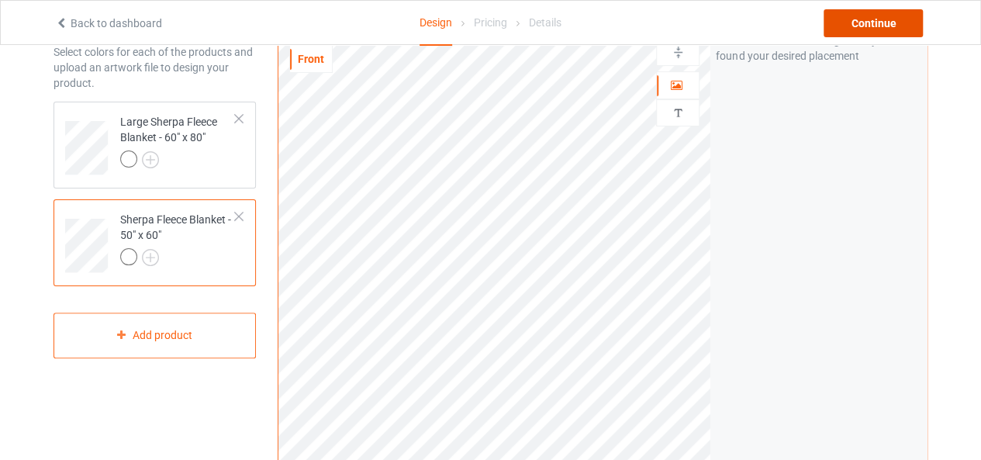
click at [887, 26] on div "Continue" at bounding box center [873, 23] width 99 height 28
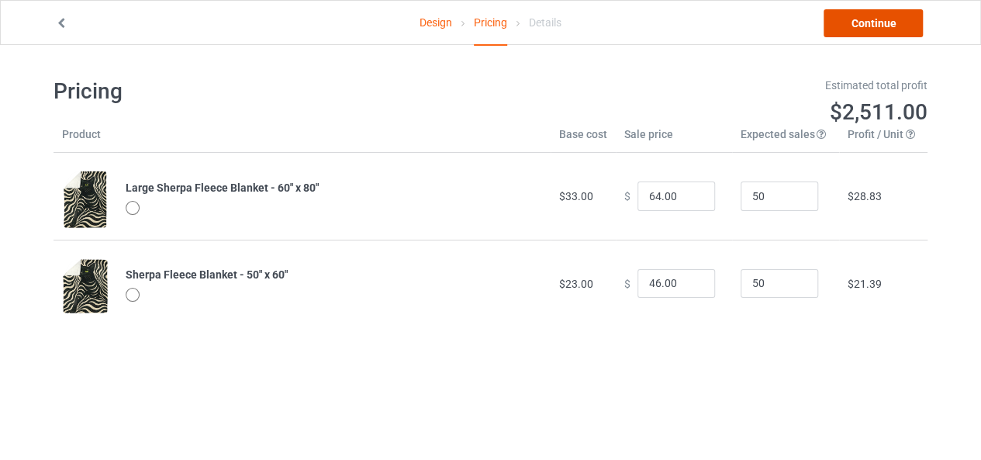
click at [886, 26] on link "Continue" at bounding box center [873, 23] width 99 height 28
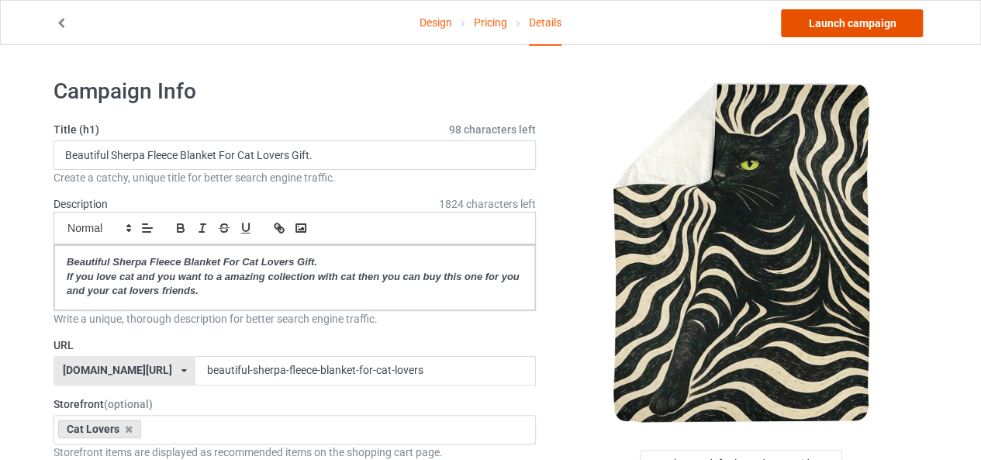
click at [831, 24] on link "Launch campaign" at bounding box center [852, 23] width 142 height 28
